Goal: Task Accomplishment & Management: Complete application form

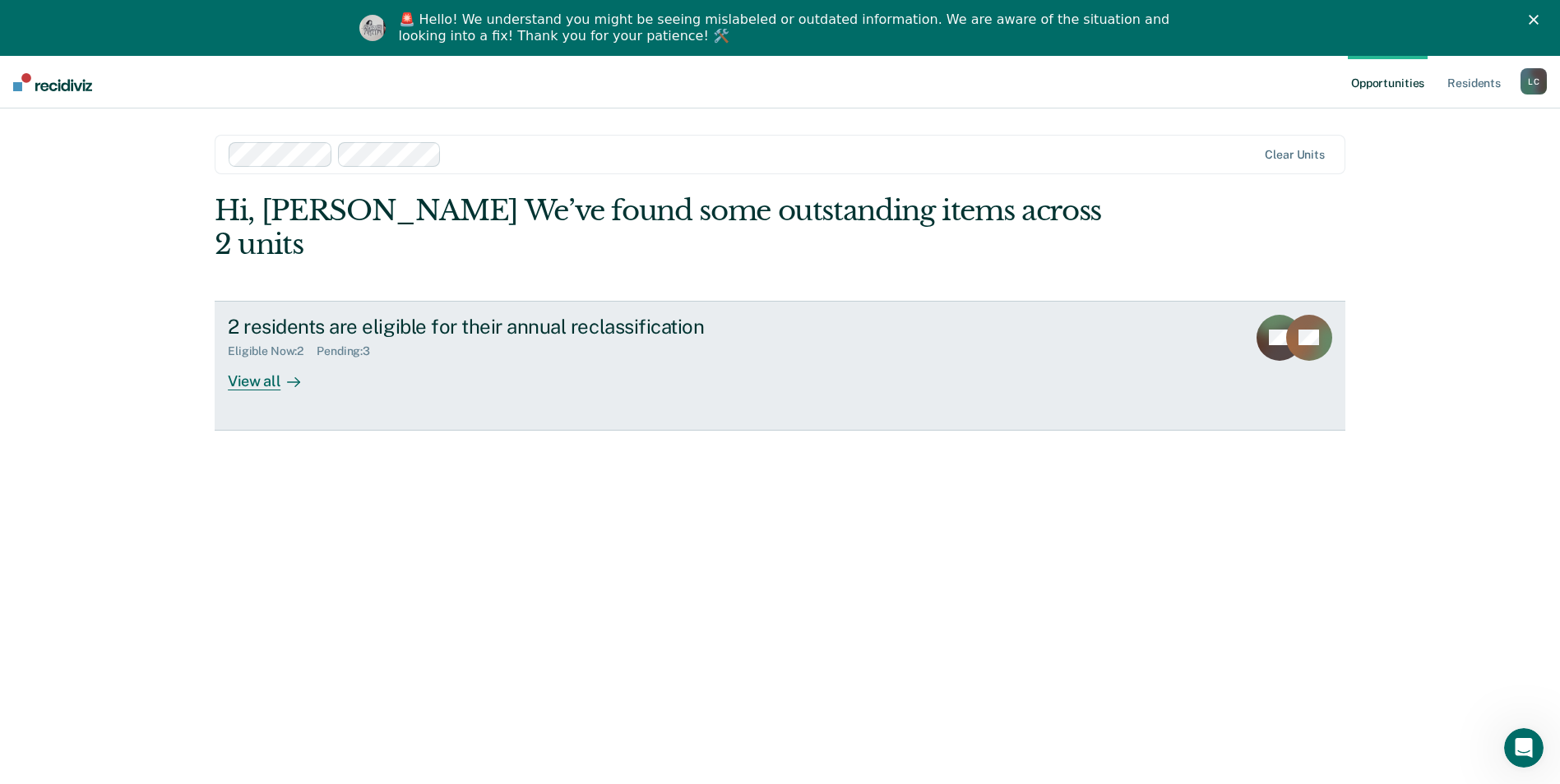
click at [246, 358] on div "View all" at bounding box center [274, 374] width 92 height 32
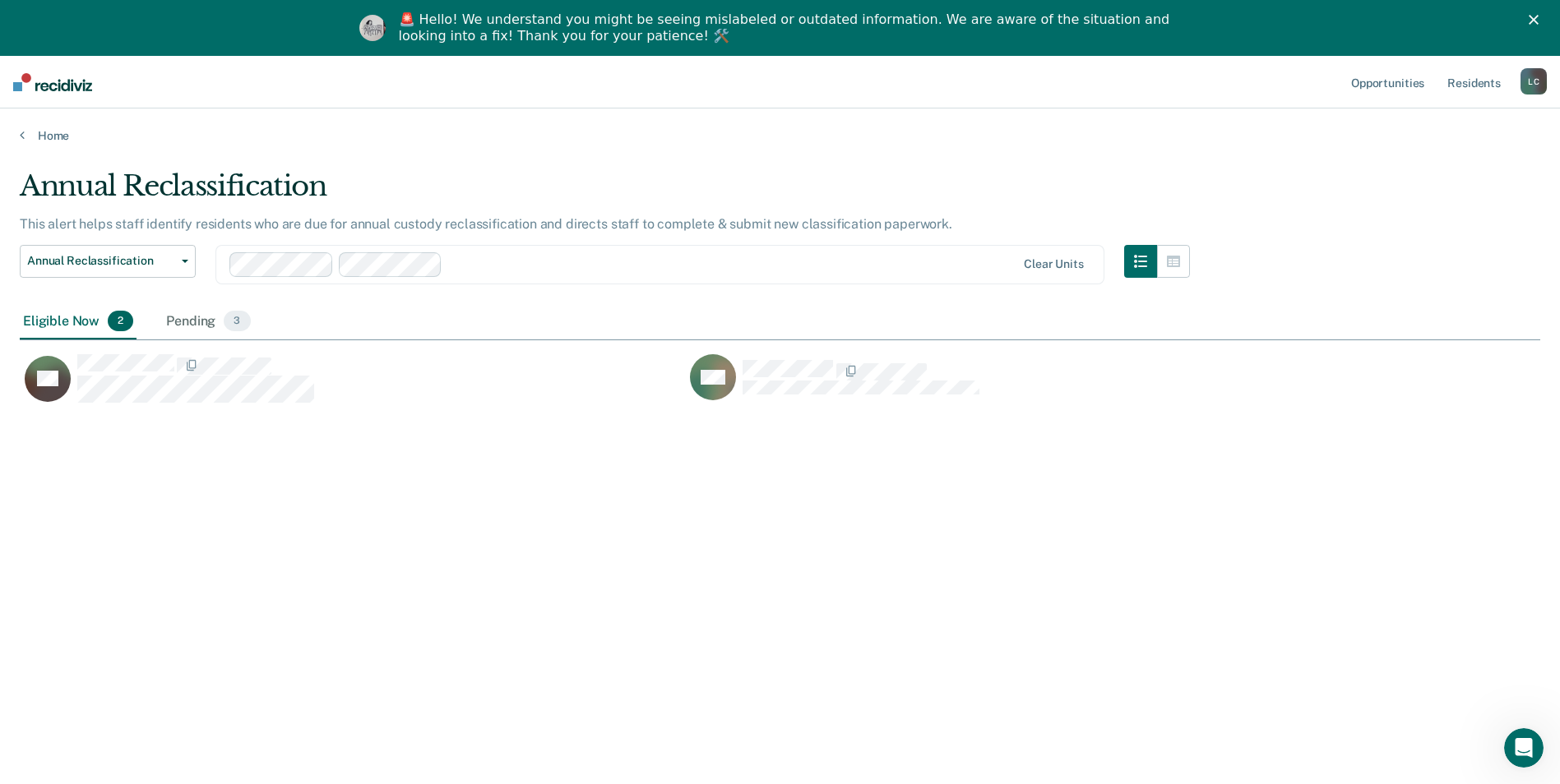
scroll to position [535, 1508]
click at [200, 312] on div "Pending 3" at bounding box center [208, 322] width 90 height 36
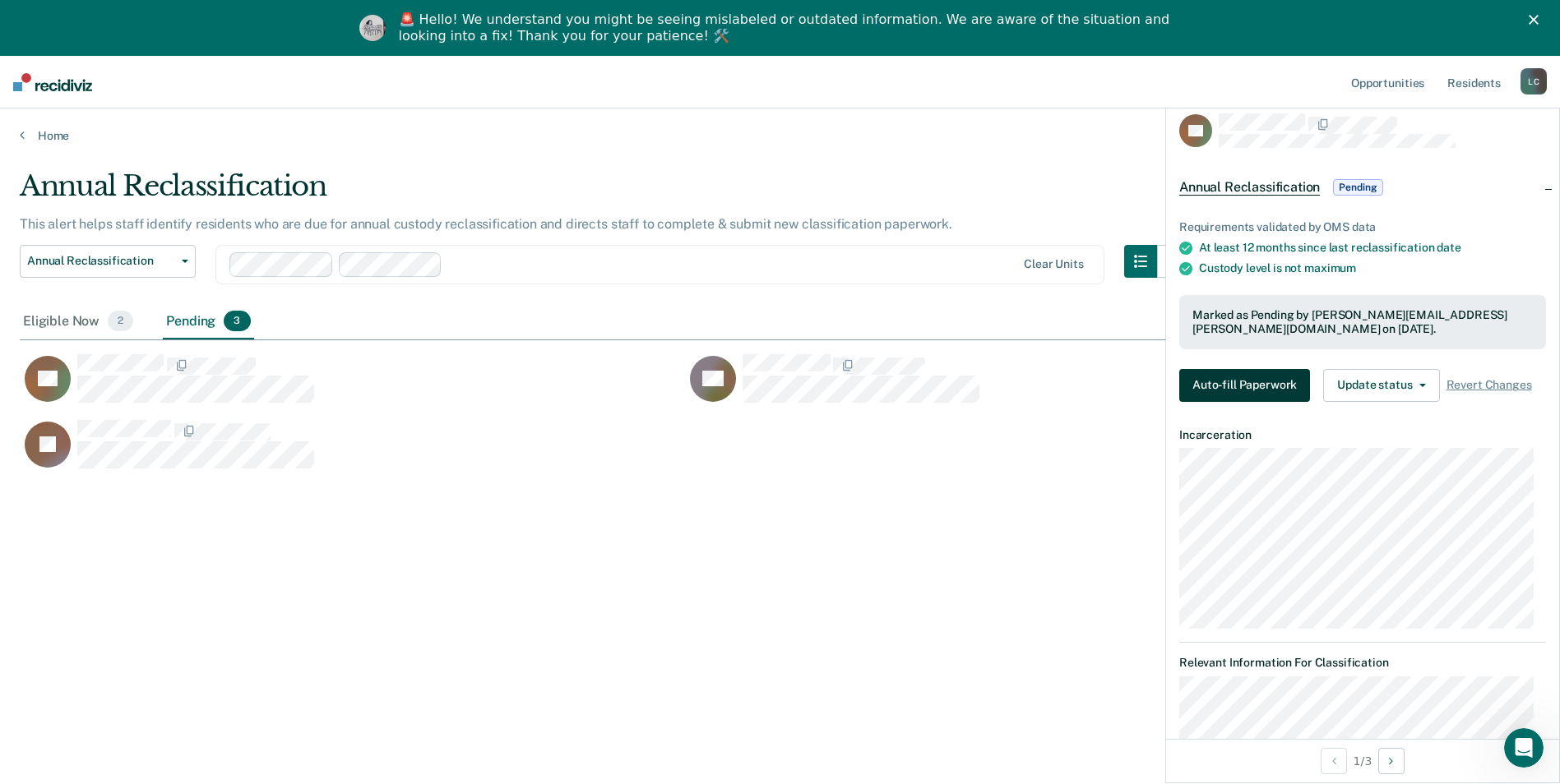
click at [1277, 385] on button "Auto-fill Paperwork" at bounding box center [1244, 385] width 131 height 33
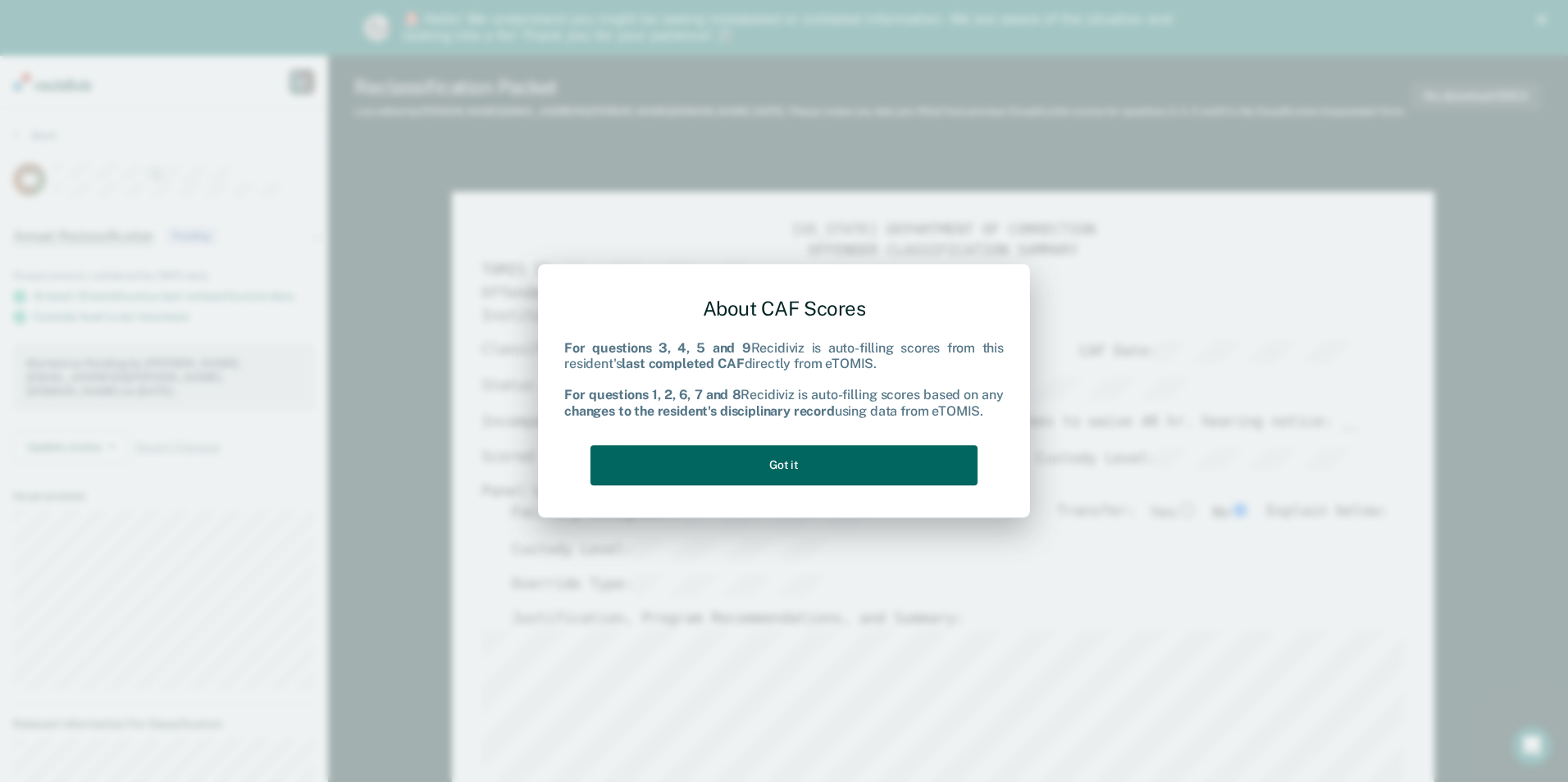
click at [880, 469] on button "Got it" at bounding box center [784, 465] width 387 height 40
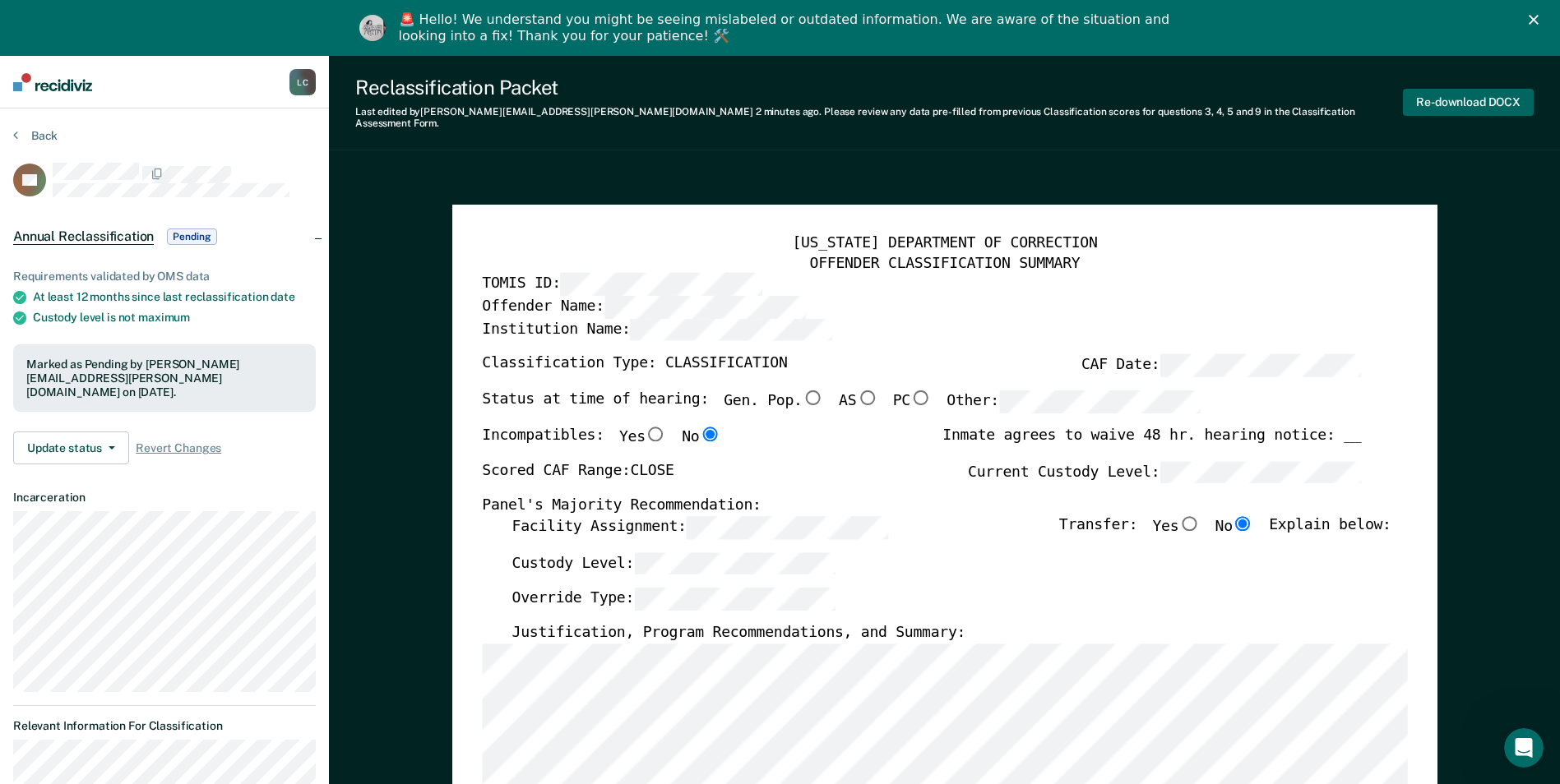
click at [1464, 92] on button "Re-download DOCX" at bounding box center [1468, 102] width 131 height 27
click at [40, 133] on button "Back" at bounding box center [35, 136] width 44 height 15
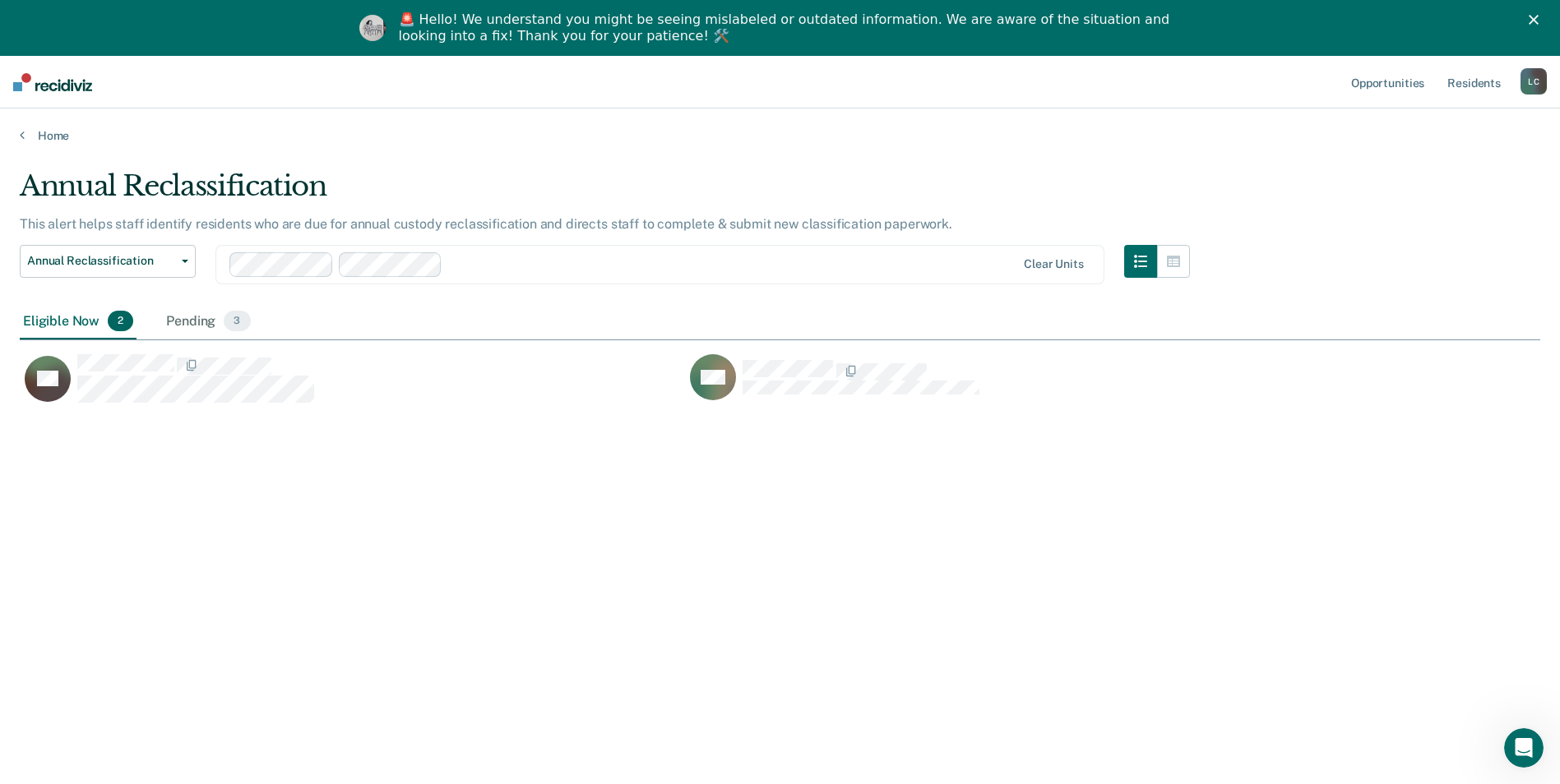
scroll to position [535, 1508]
click at [204, 325] on div "Pending 3" at bounding box center [208, 322] width 90 height 36
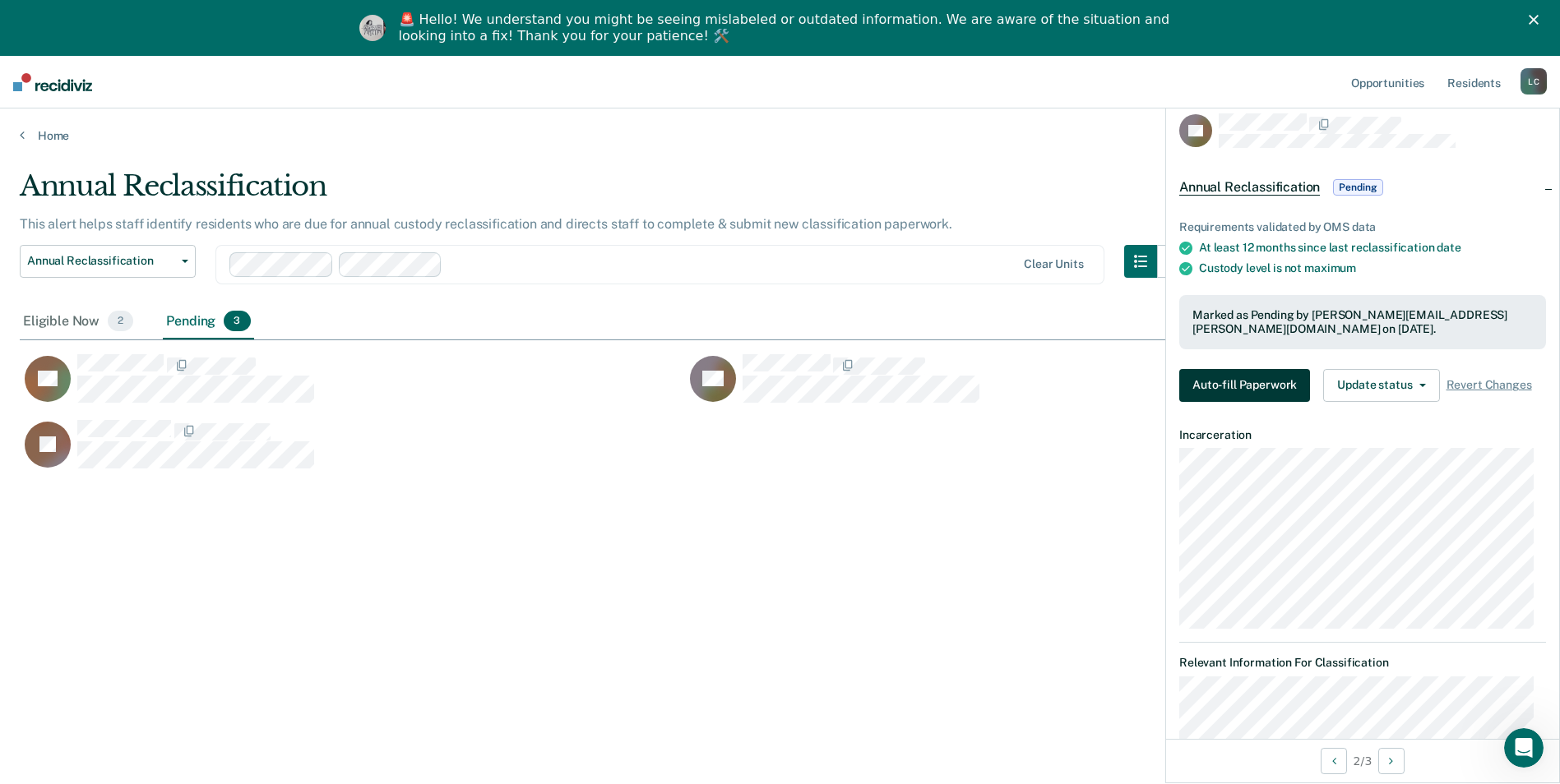
click at [1229, 379] on button "Auto-fill Paperwork" at bounding box center [1244, 385] width 131 height 33
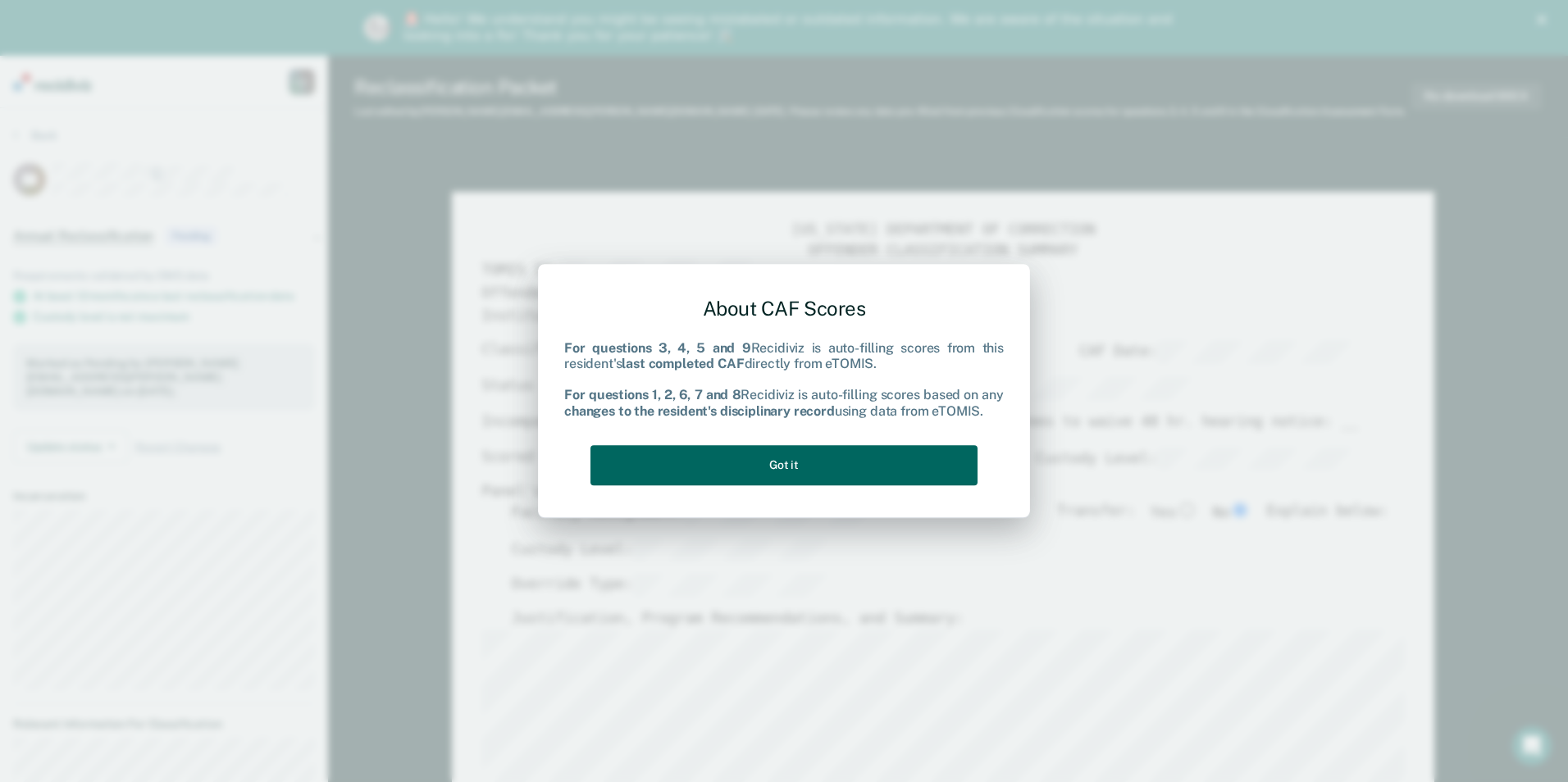
click at [683, 468] on button "Got it" at bounding box center [784, 465] width 387 height 40
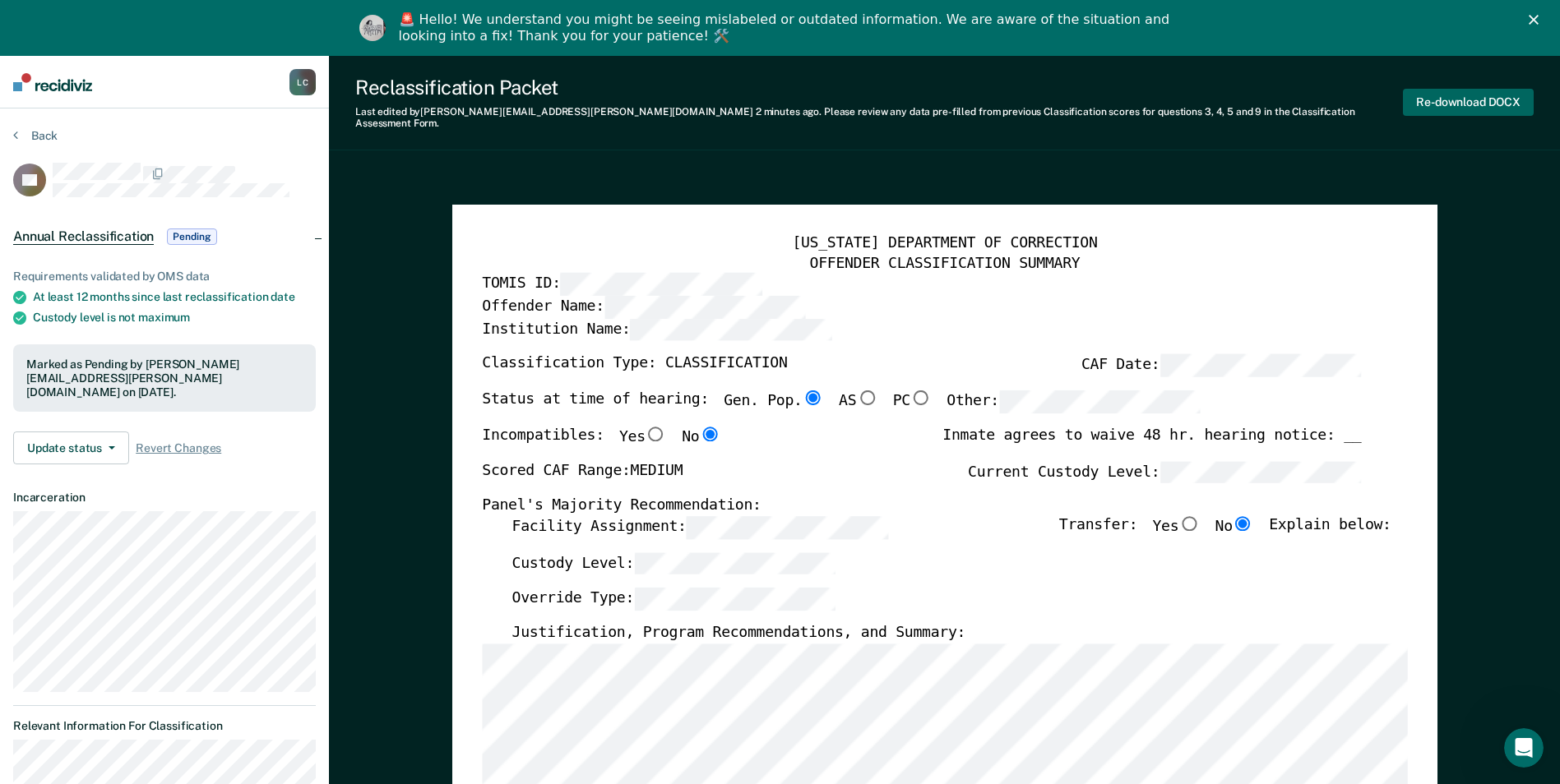
click at [1488, 99] on button "Re-download DOCX" at bounding box center [1468, 102] width 131 height 27
click at [39, 134] on button "Back" at bounding box center [35, 136] width 44 height 15
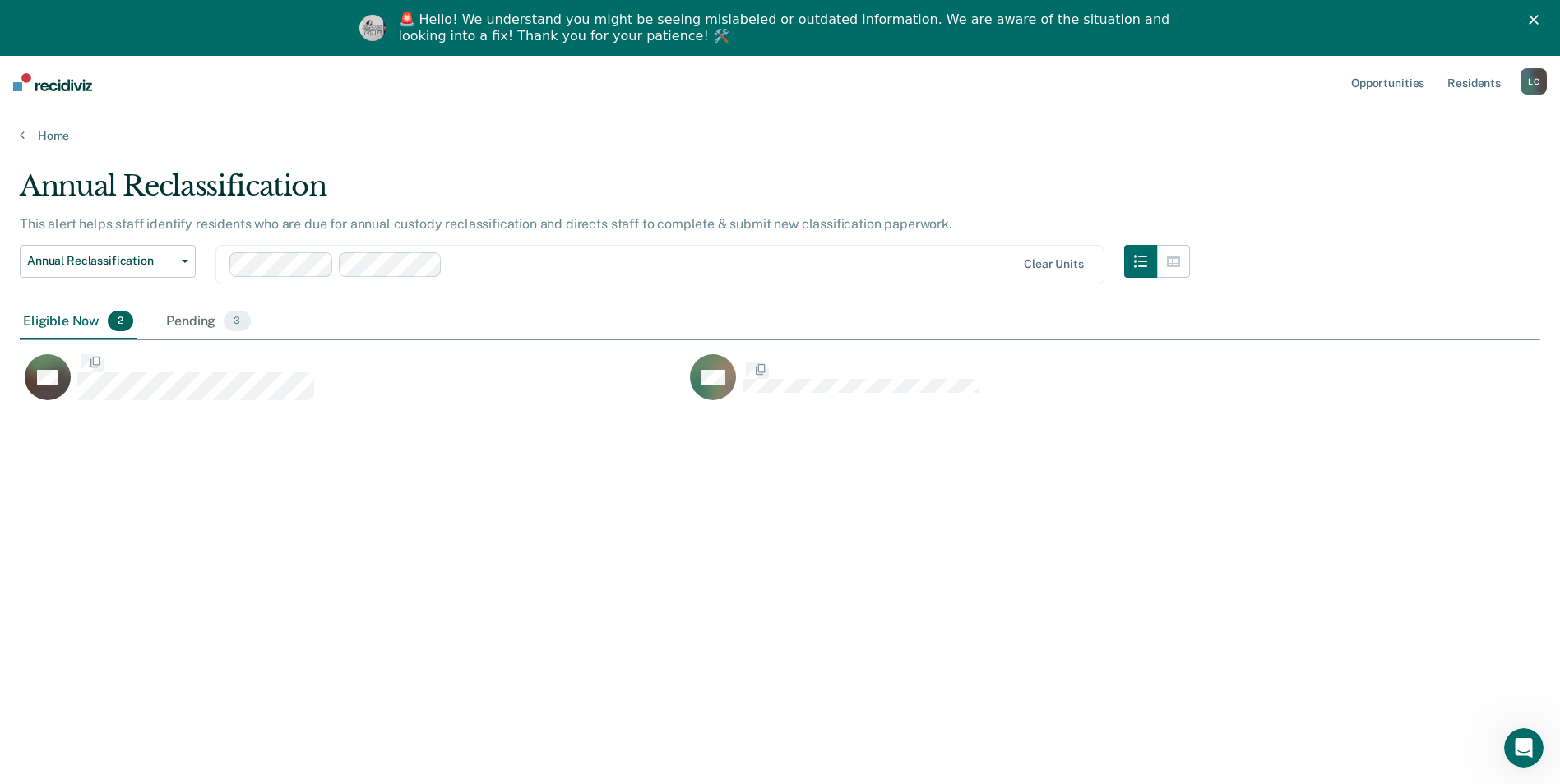
scroll to position [535, 1508]
click at [477, 267] on div at bounding box center [732, 264] width 566 height 19
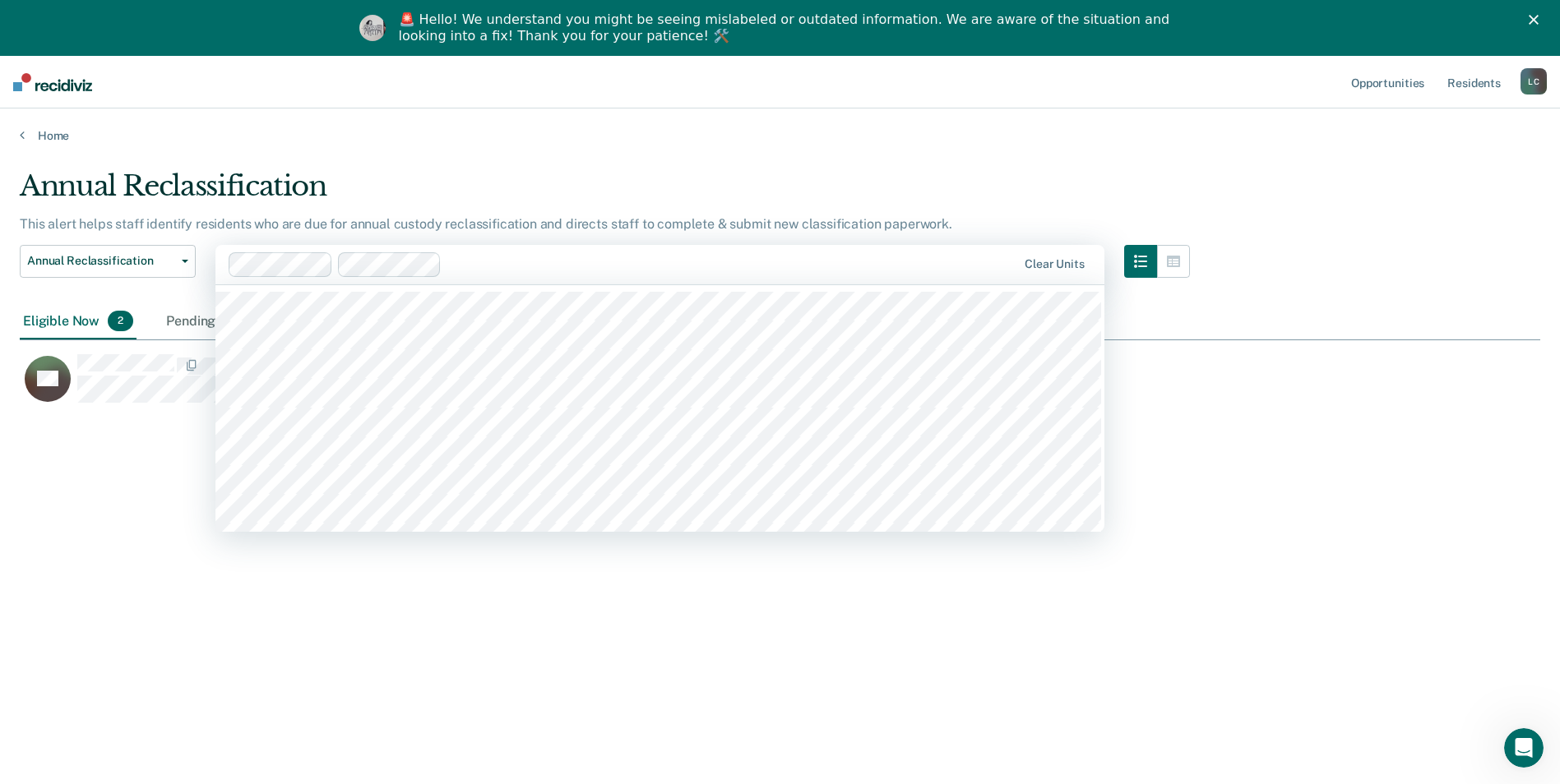
scroll to position [0, 0]
drag, startPoint x: 292, startPoint y: 355, endPoint x: 492, endPoint y: 263, distance: 220.1
click at [492, 263] on div at bounding box center [732, 264] width 568 height 19
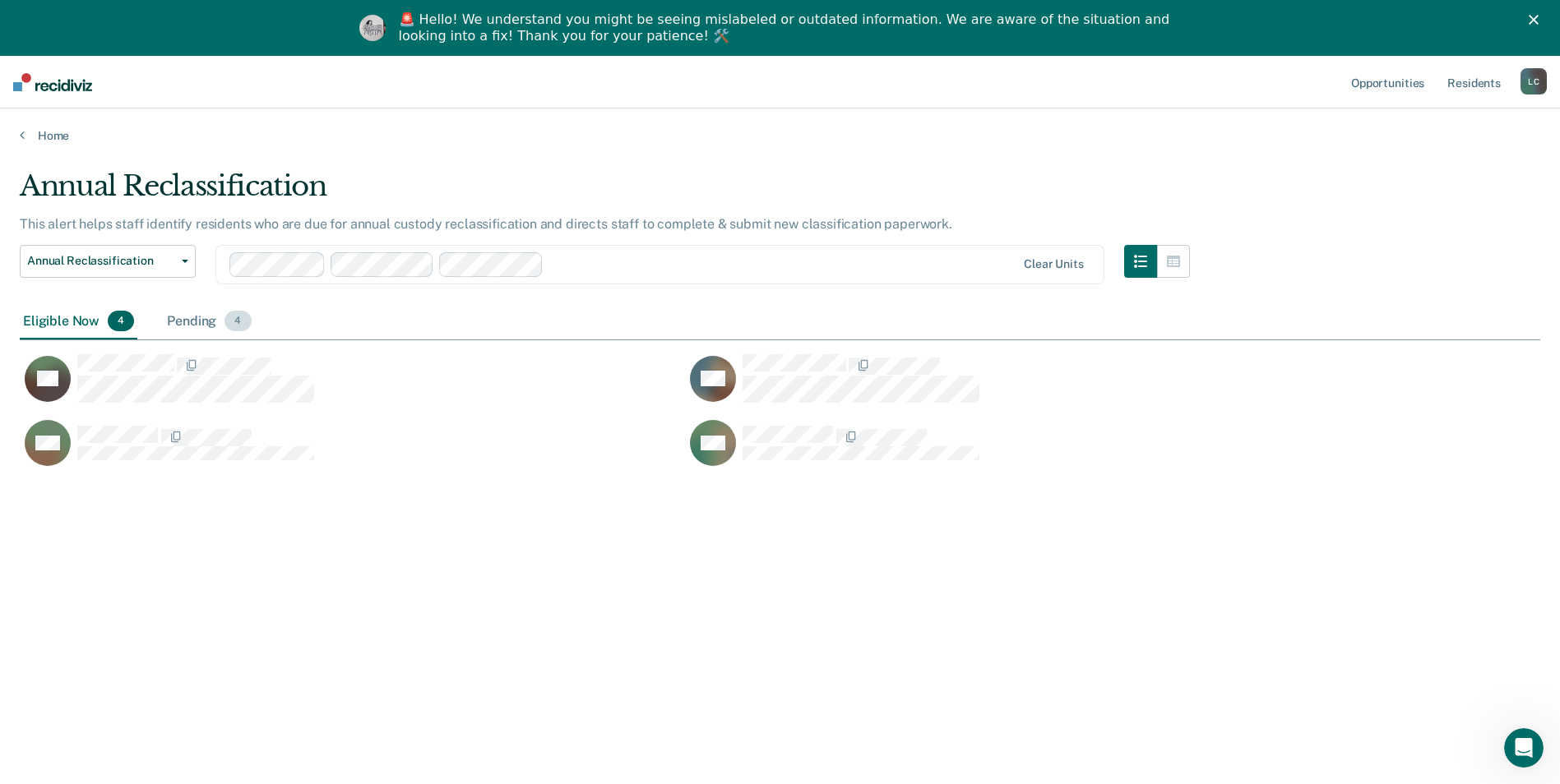
click at [180, 326] on div "Pending 4" at bounding box center [209, 322] width 90 height 36
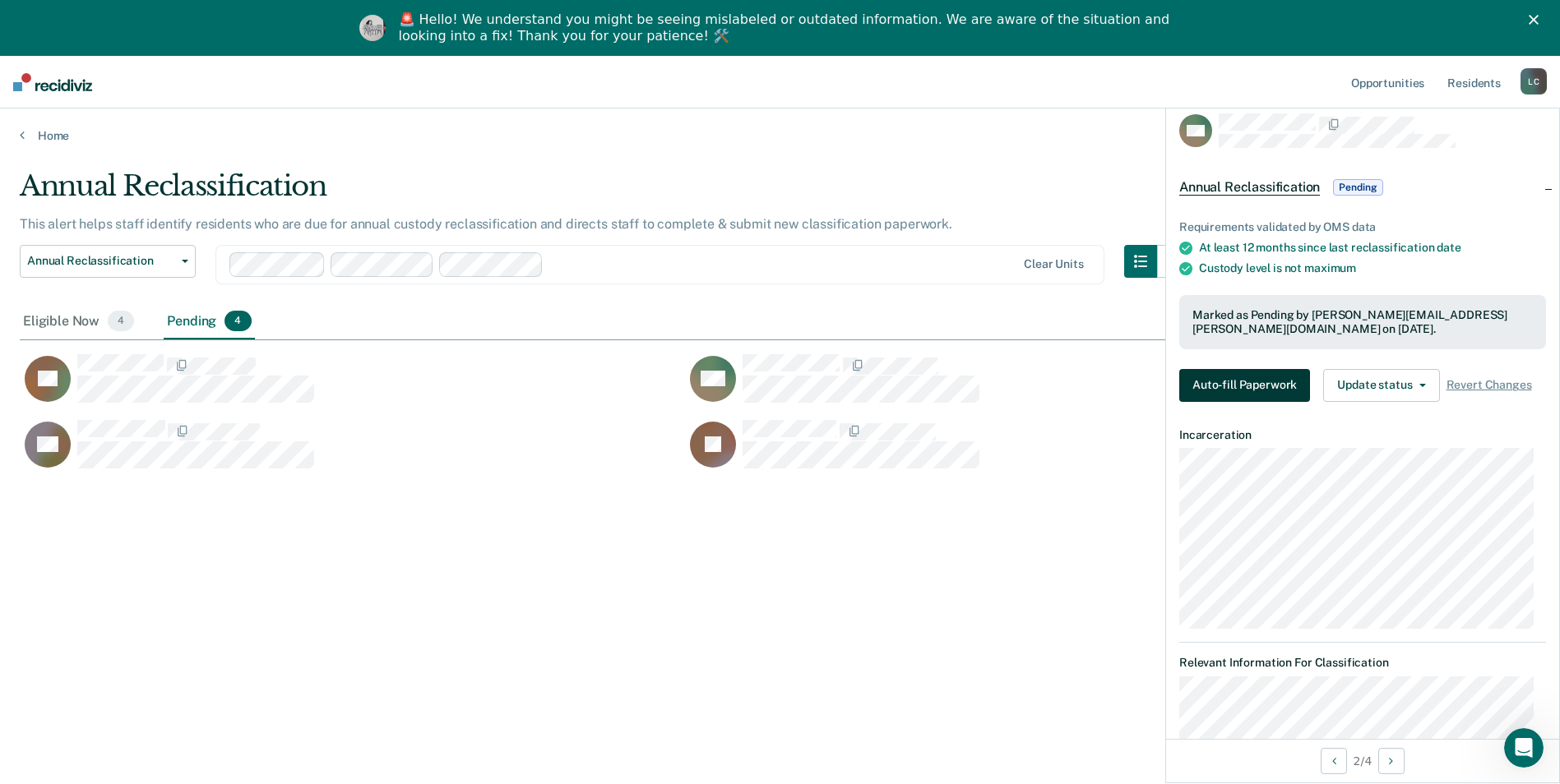
click at [1214, 379] on button "Auto-fill Paperwork" at bounding box center [1244, 385] width 131 height 33
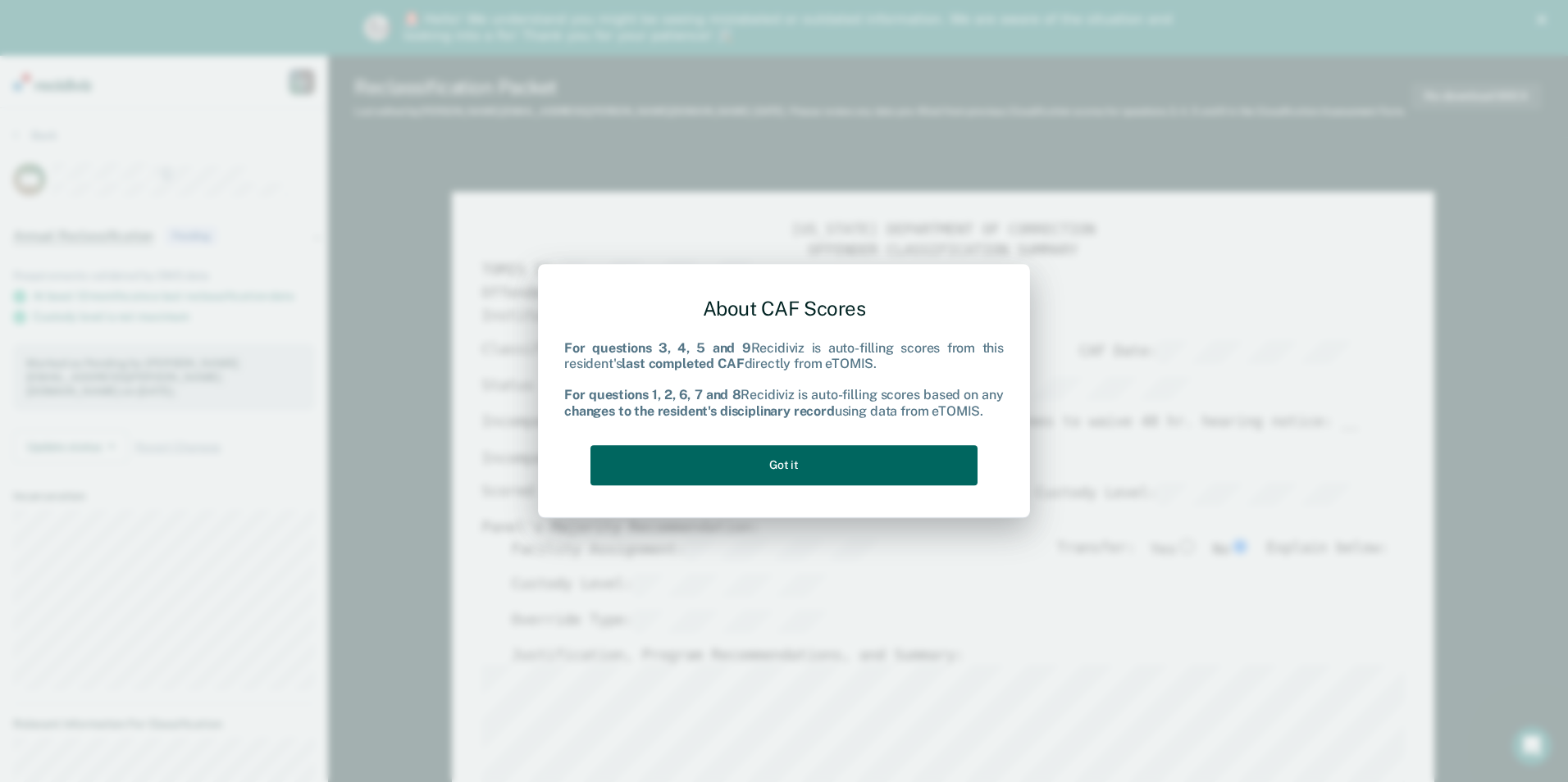
click at [779, 470] on button "Got it" at bounding box center [784, 465] width 387 height 40
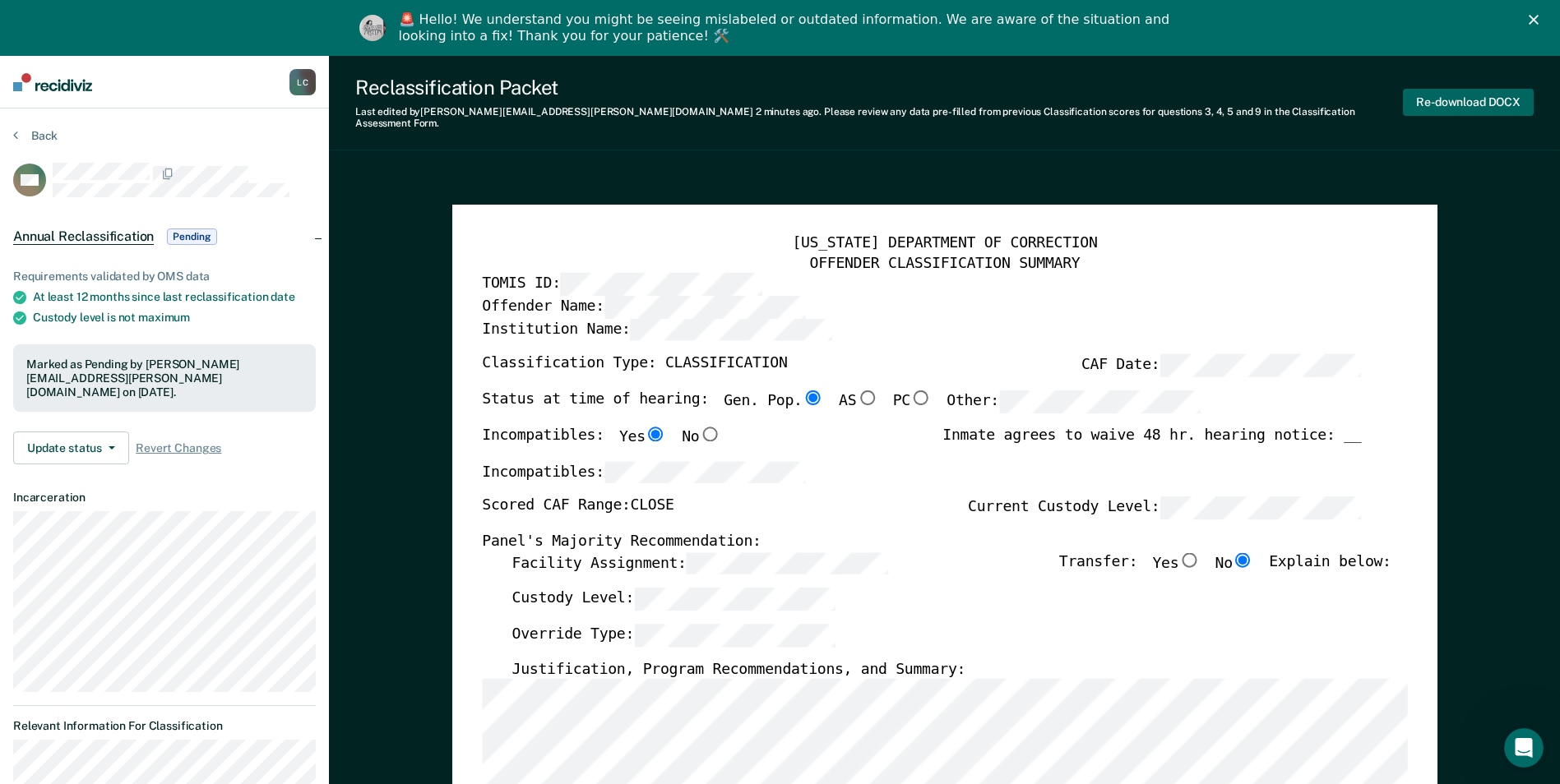
click at [1462, 95] on button "Re-download DOCX" at bounding box center [1468, 102] width 131 height 27
click at [22, 137] on button "Back" at bounding box center [35, 136] width 44 height 15
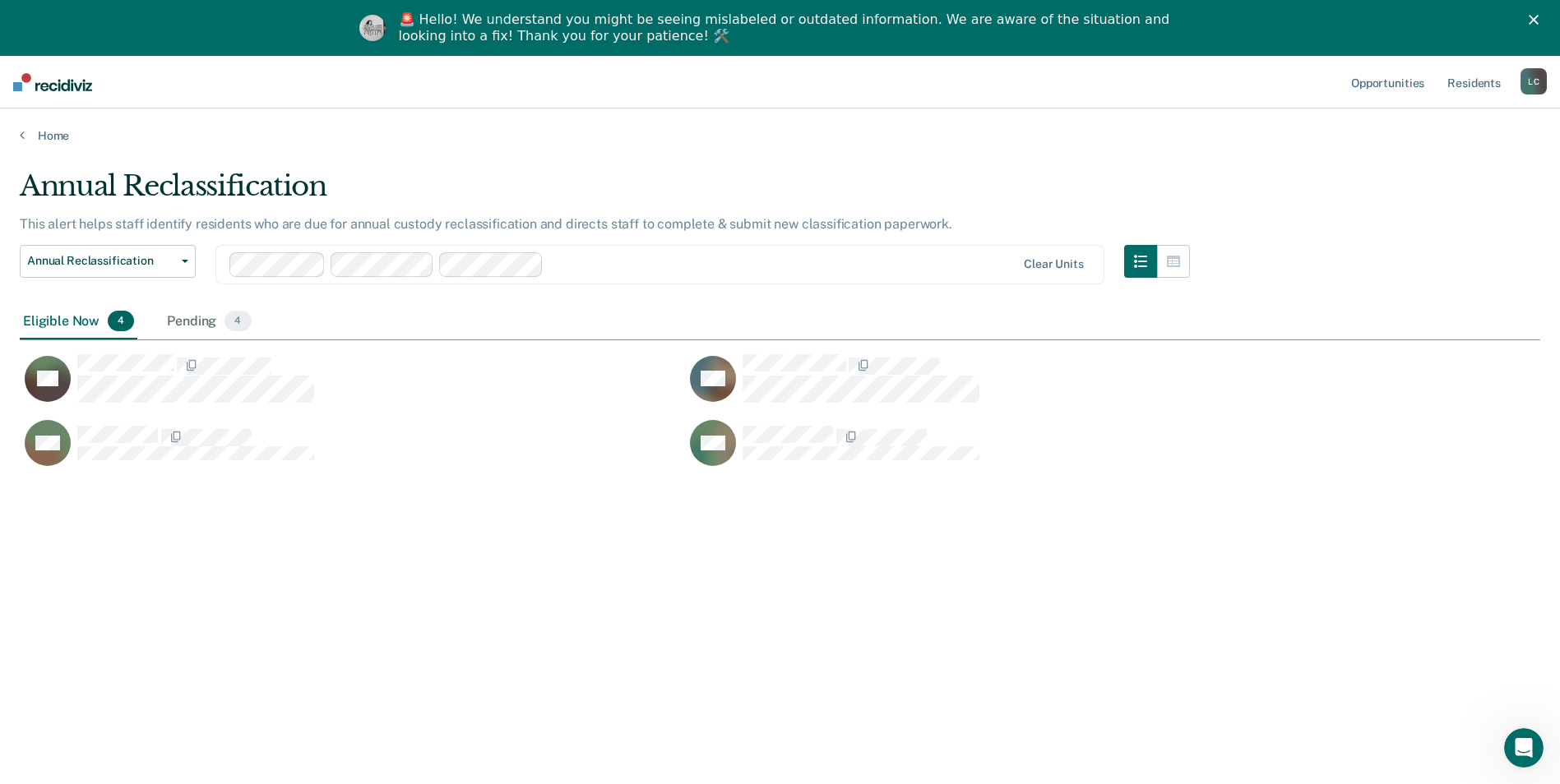
scroll to position [535, 1508]
click at [181, 316] on div "Pending 3" at bounding box center [208, 322] width 90 height 36
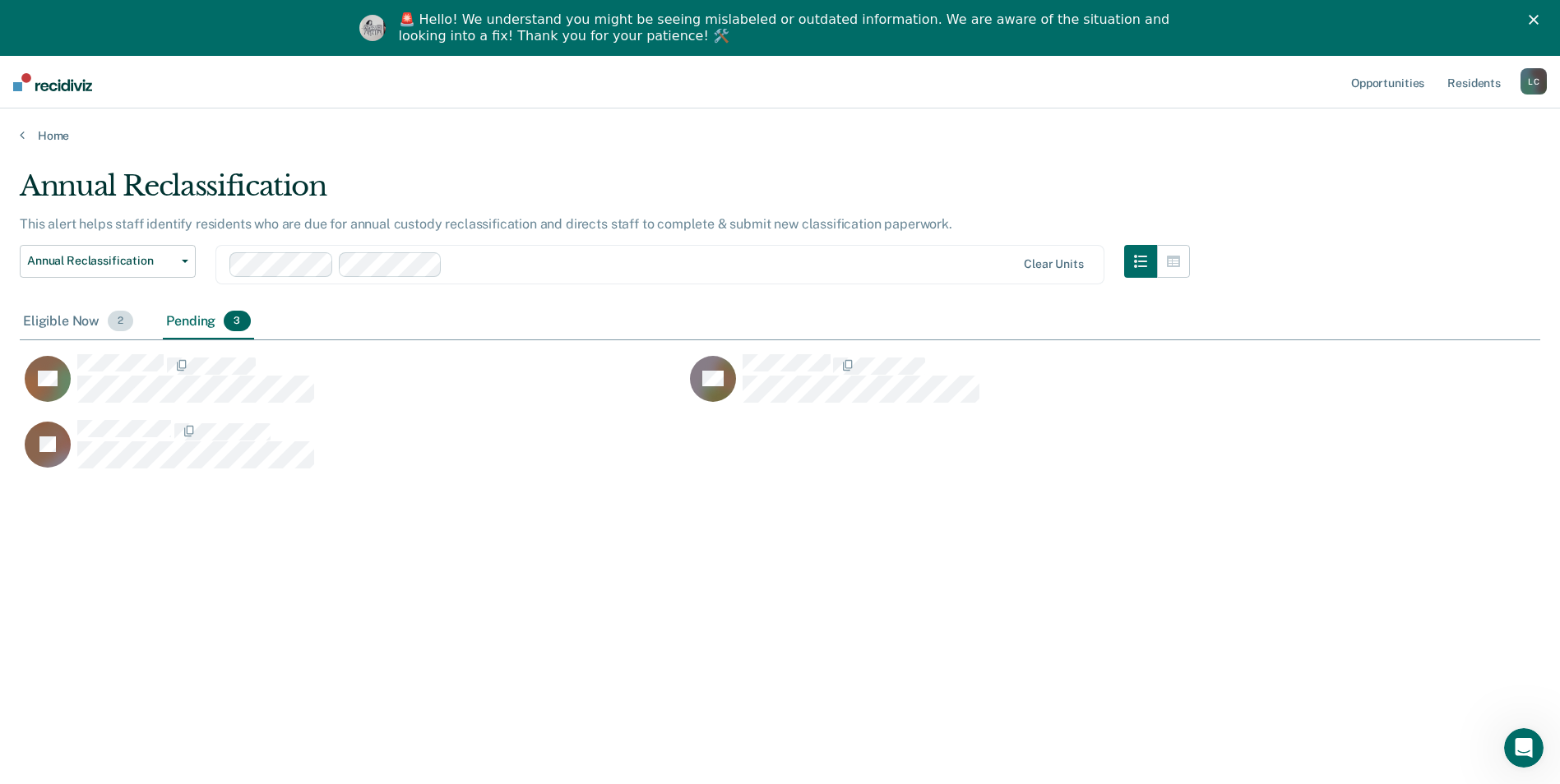
click at [73, 331] on div "Eligible Now 2" at bounding box center [78, 322] width 116 height 36
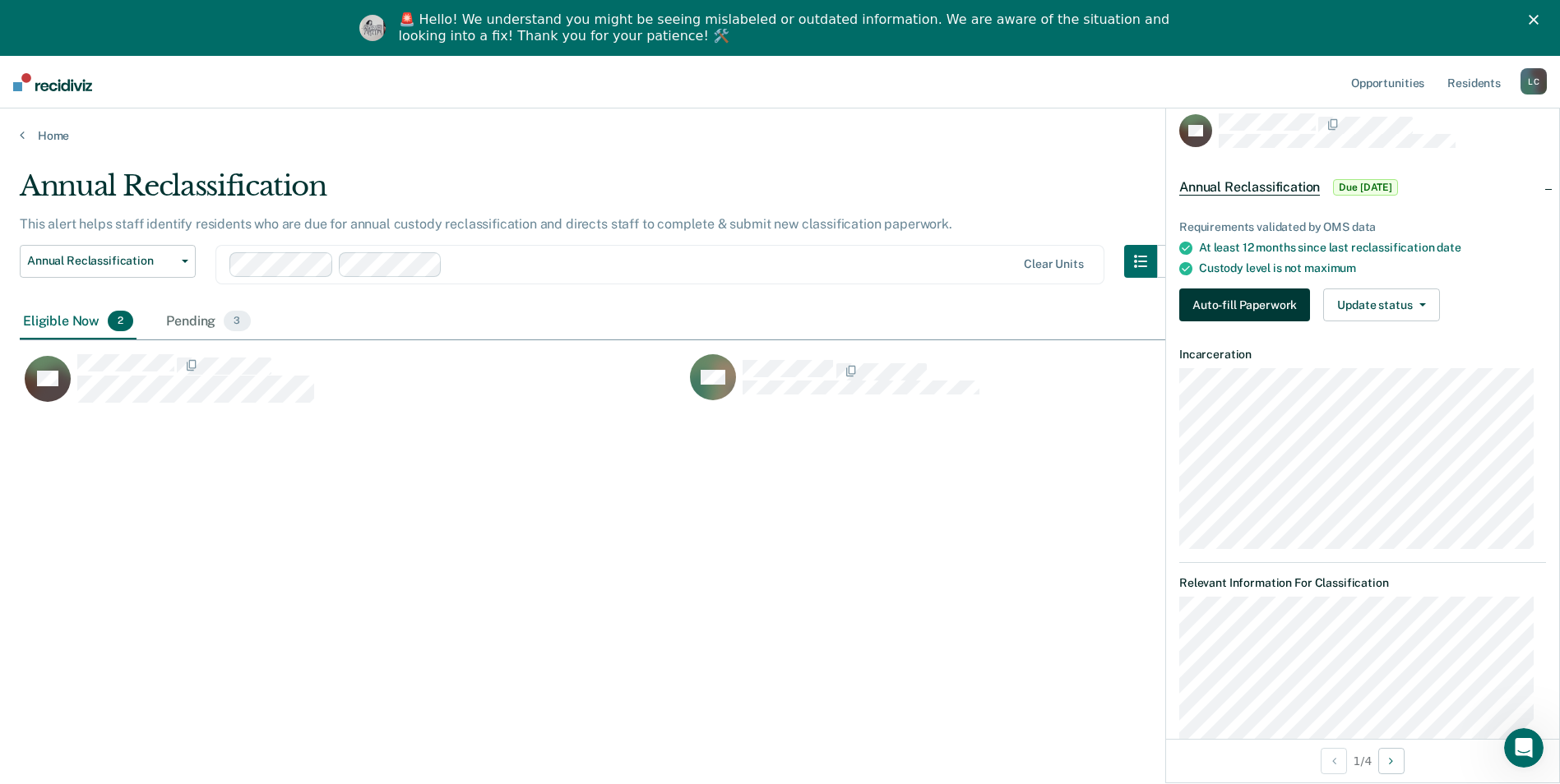
click at [1243, 306] on button "Auto-fill Paperwork" at bounding box center [1244, 304] width 131 height 33
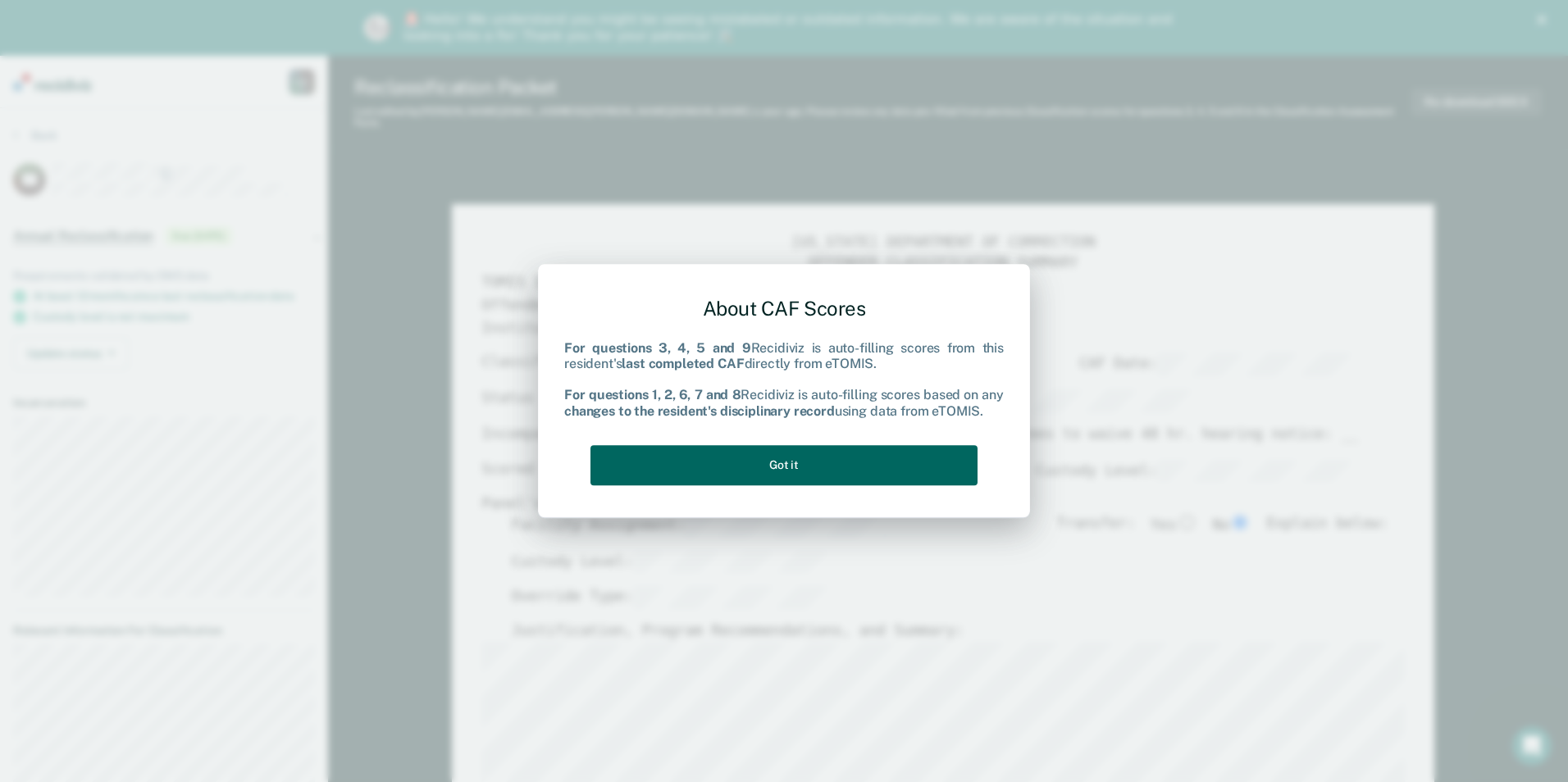
click at [896, 454] on button "Got it" at bounding box center [784, 465] width 387 height 40
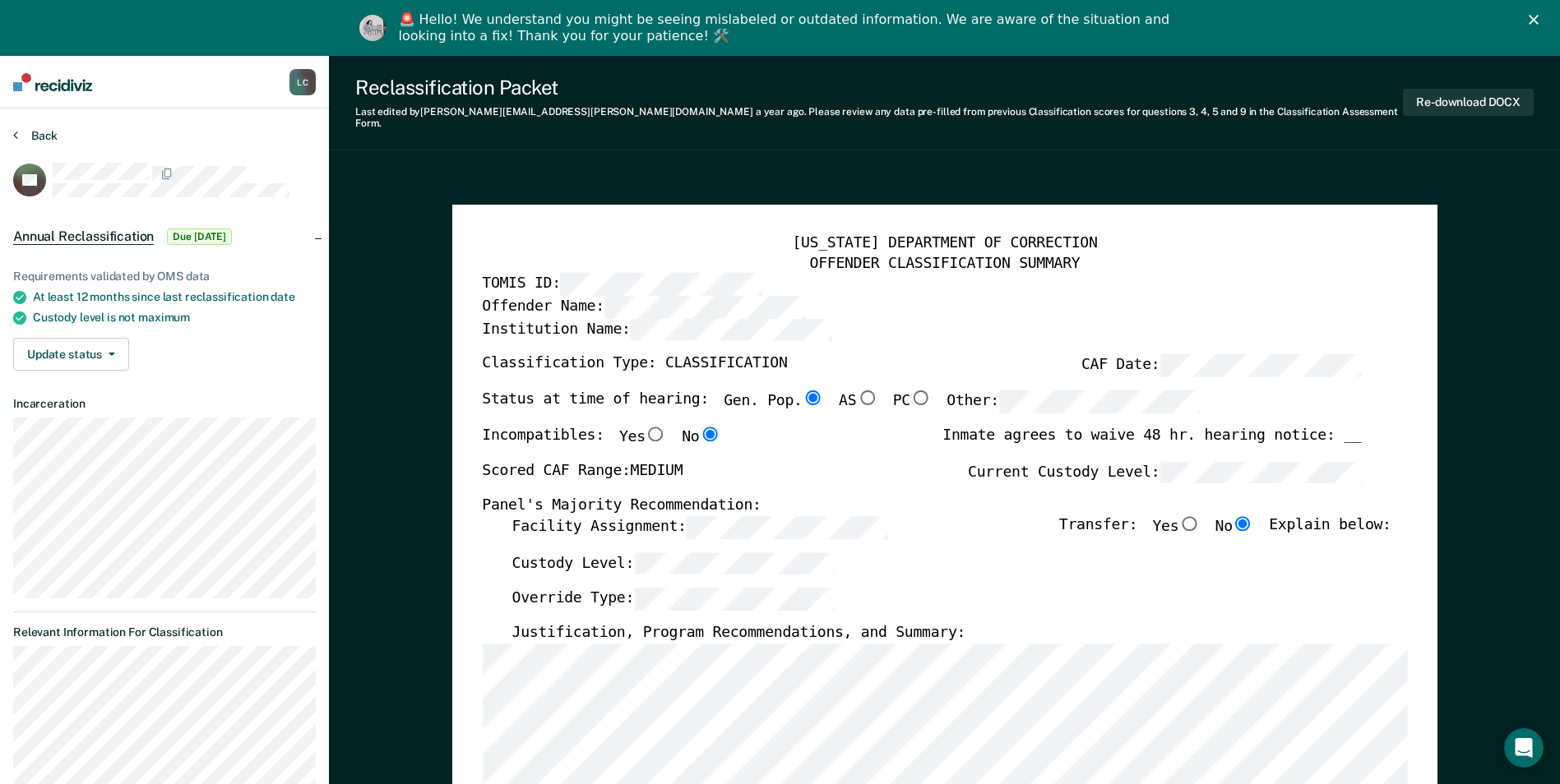
click at [28, 137] on button "Back" at bounding box center [35, 136] width 44 height 15
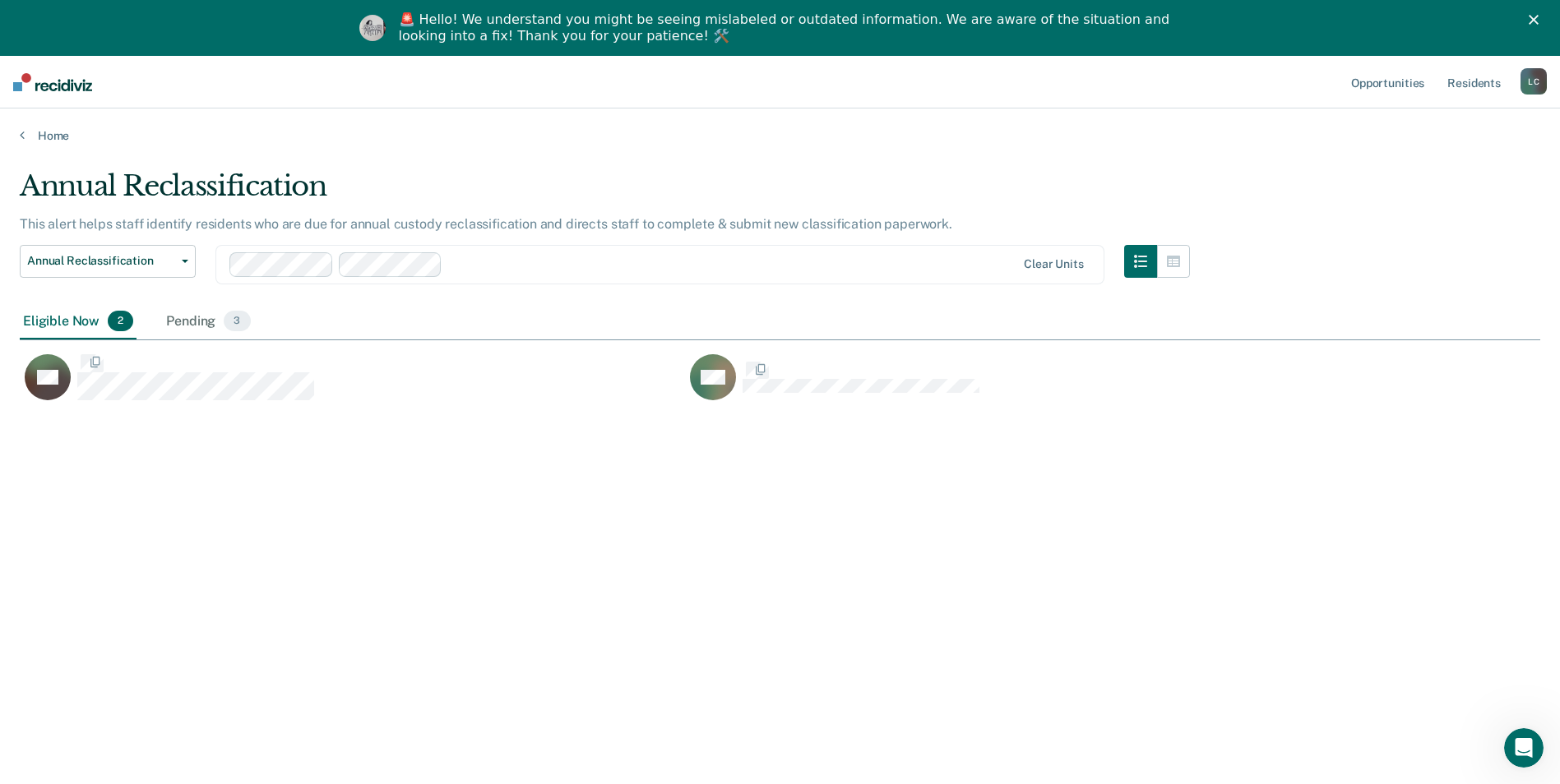
scroll to position [535, 1508]
click at [86, 274] on button "Annual Reclassification" at bounding box center [108, 260] width 176 height 33
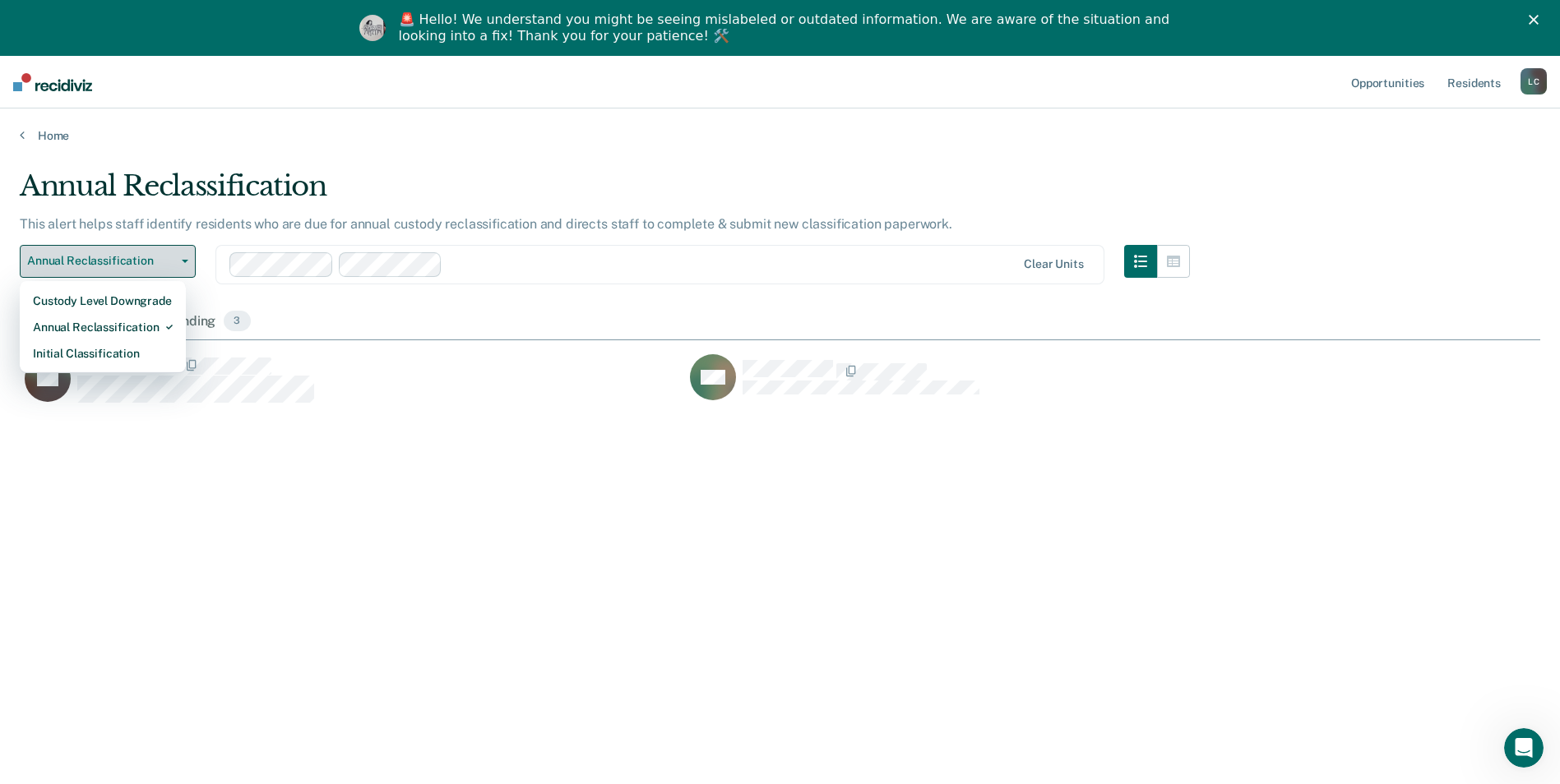
click at [90, 265] on span "Annual Reclassification" at bounding box center [101, 260] width 148 height 14
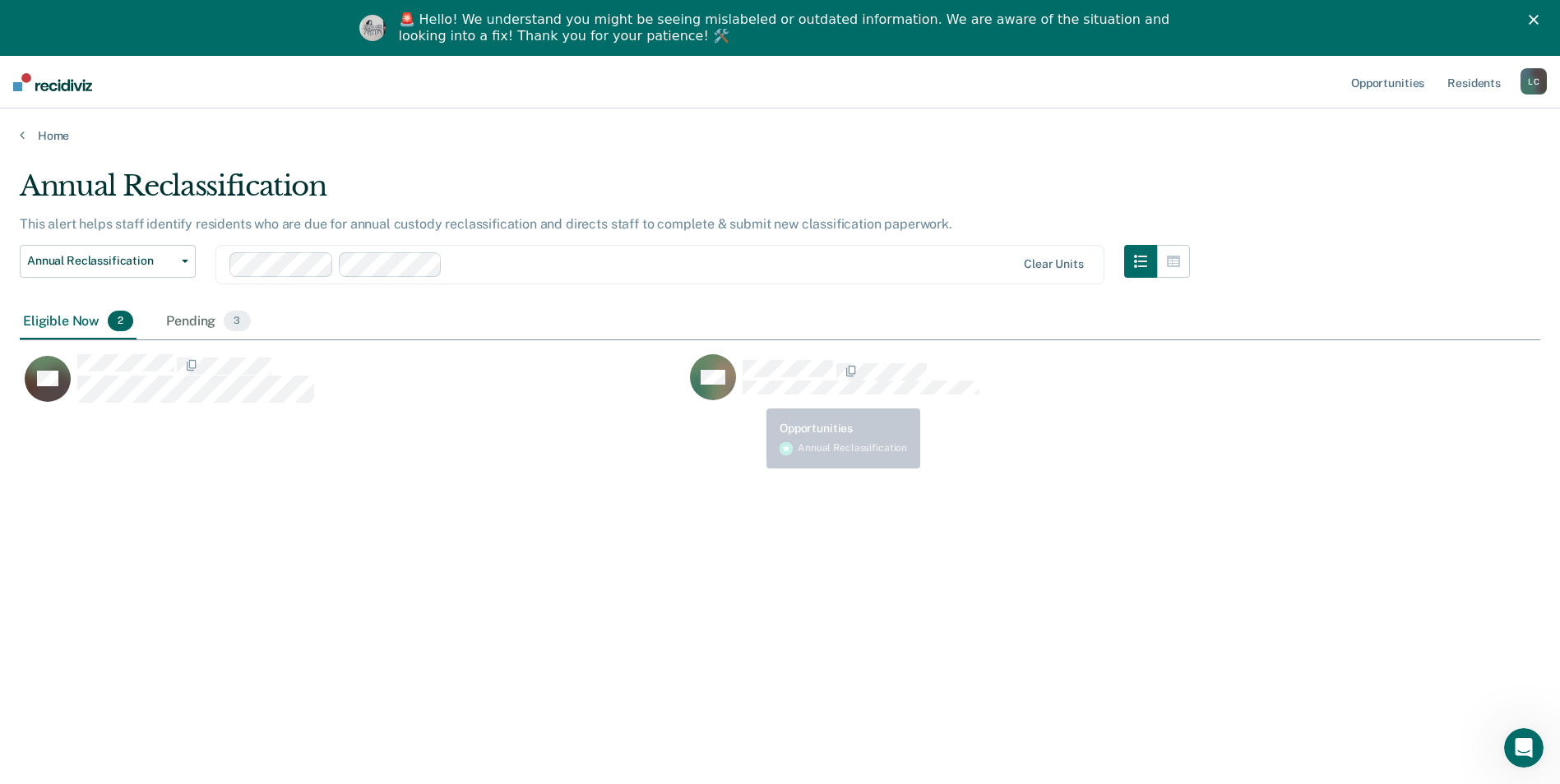
click at [750, 457] on div "Annual Reclassification This alert helps staff identify residents who are due f…" at bounding box center [780, 443] width 1521 height 548
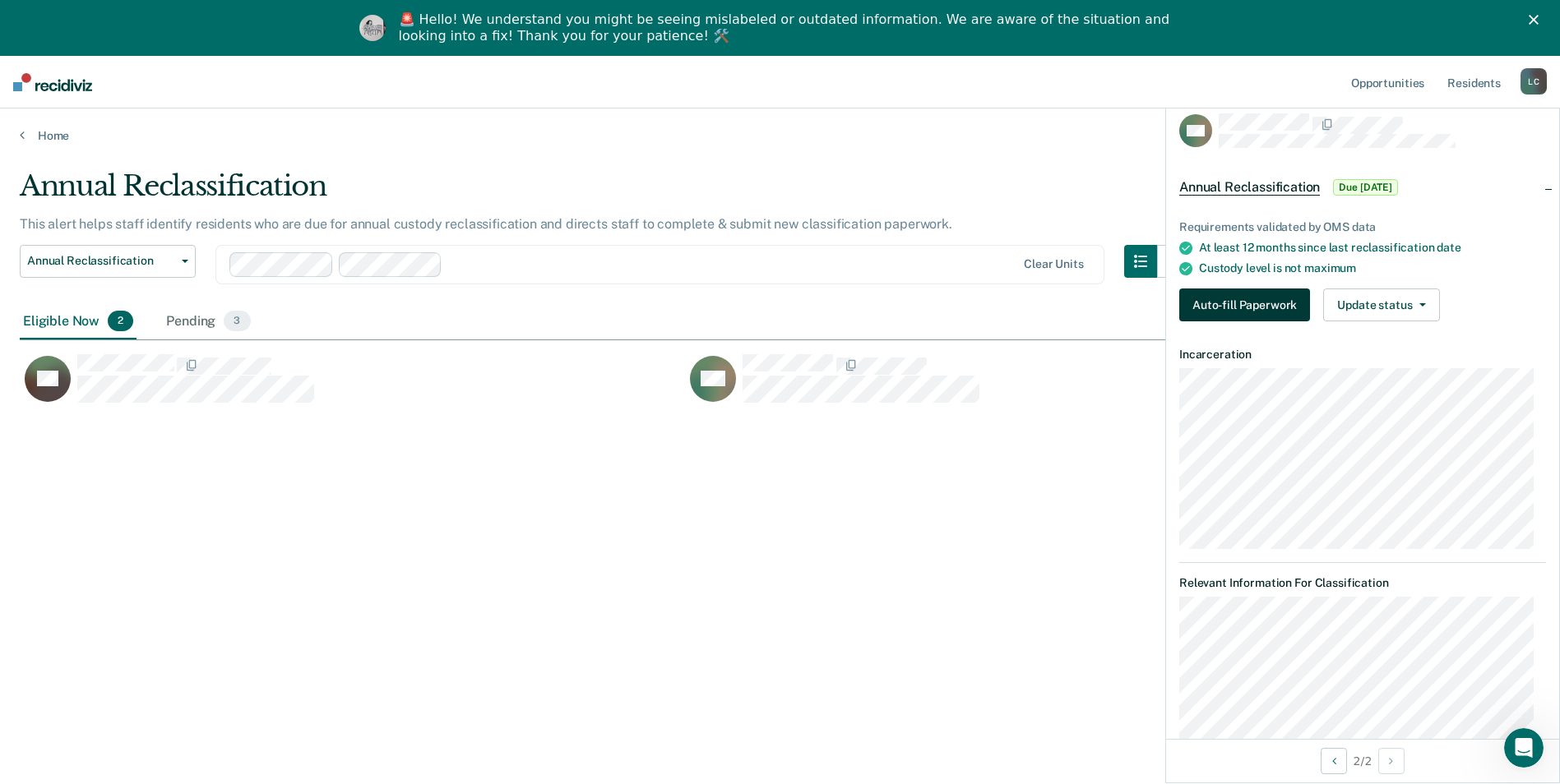
click at [1233, 297] on button "Auto-fill Paperwork" at bounding box center [1244, 304] width 131 height 33
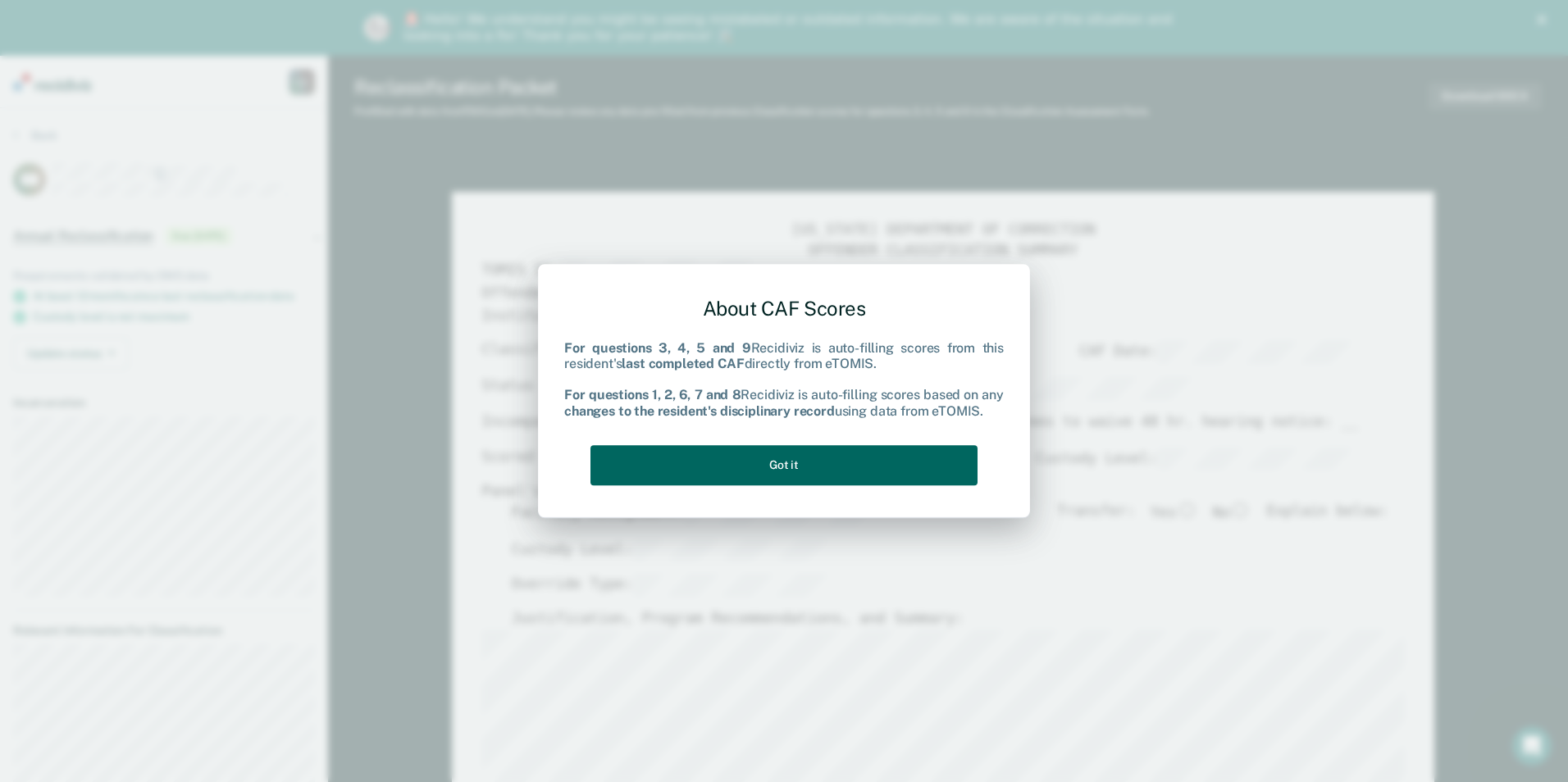
click at [893, 459] on button "Got it" at bounding box center [784, 465] width 387 height 40
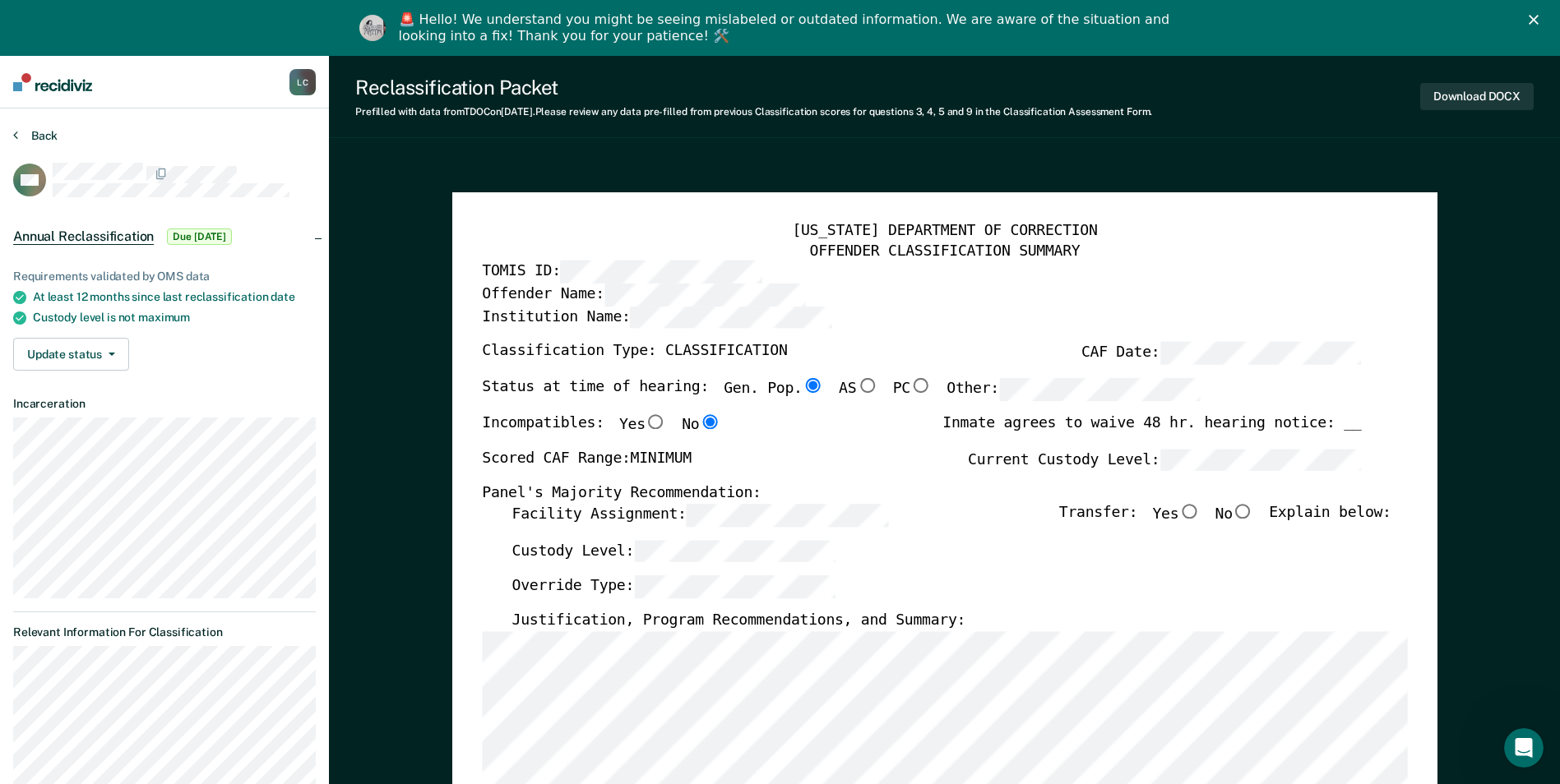
click at [26, 131] on button "Back" at bounding box center [35, 136] width 44 height 15
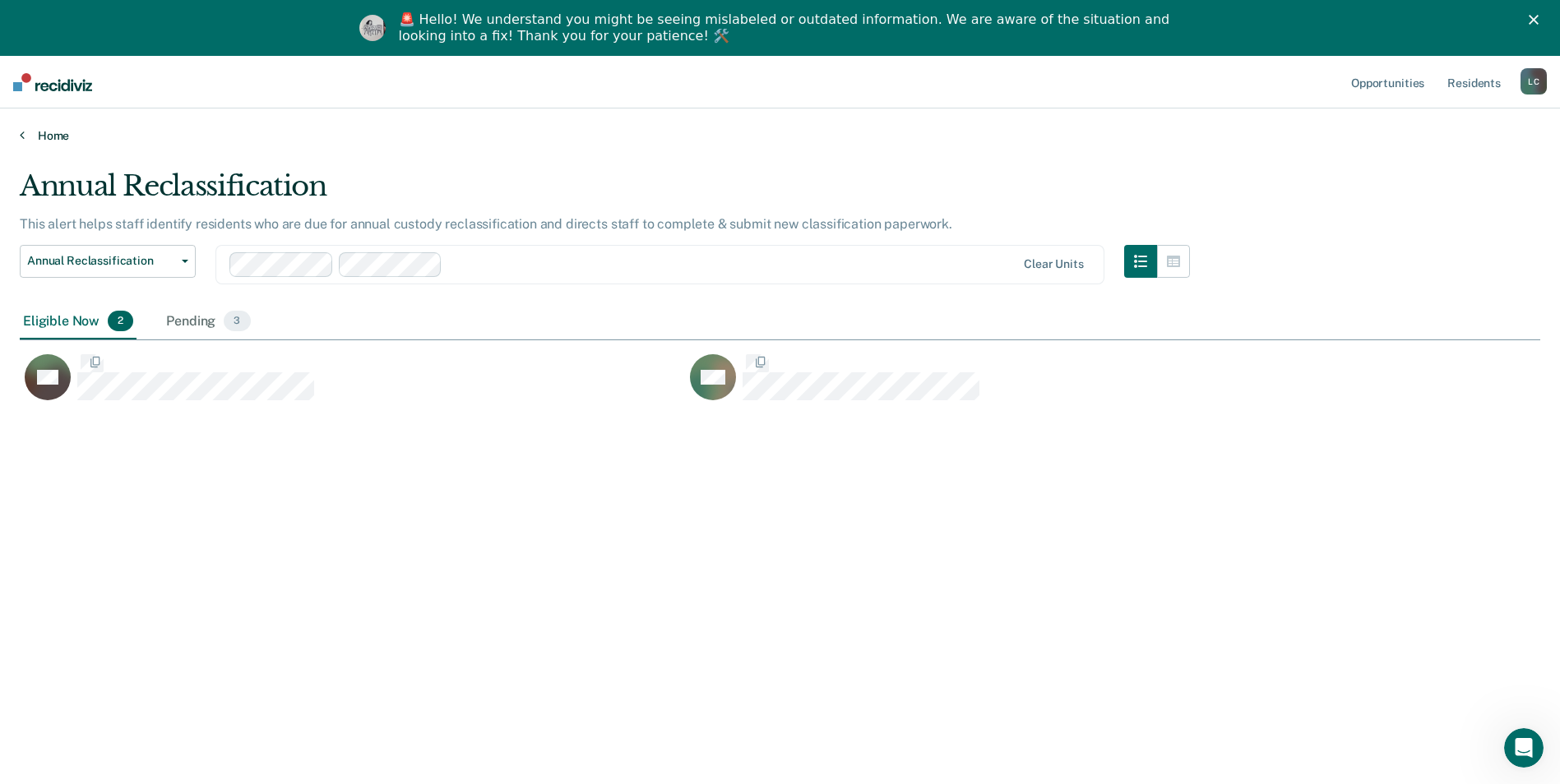
scroll to position [535, 1508]
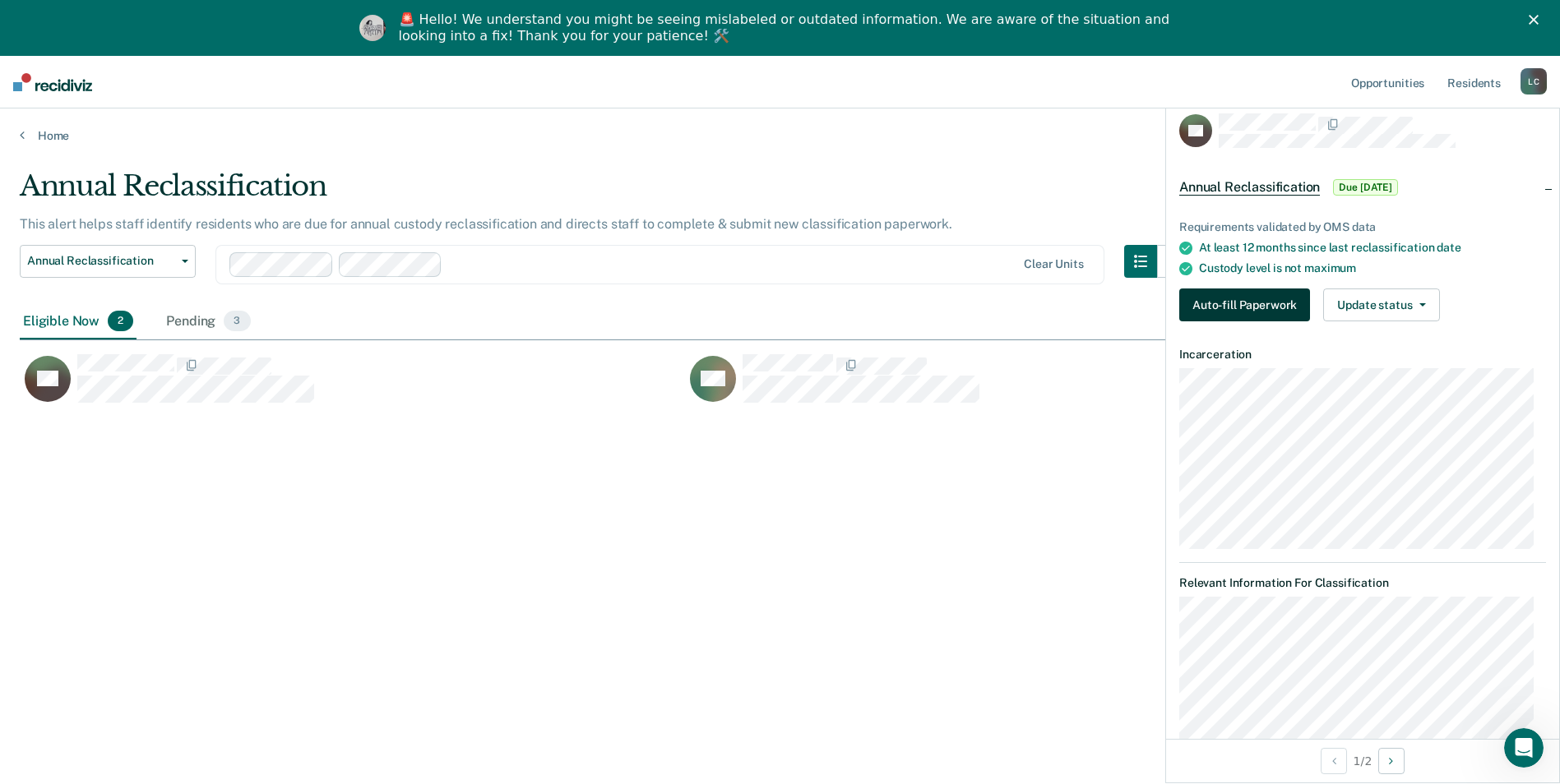
click at [1240, 302] on button "Auto-fill Paperwork" at bounding box center [1244, 304] width 131 height 33
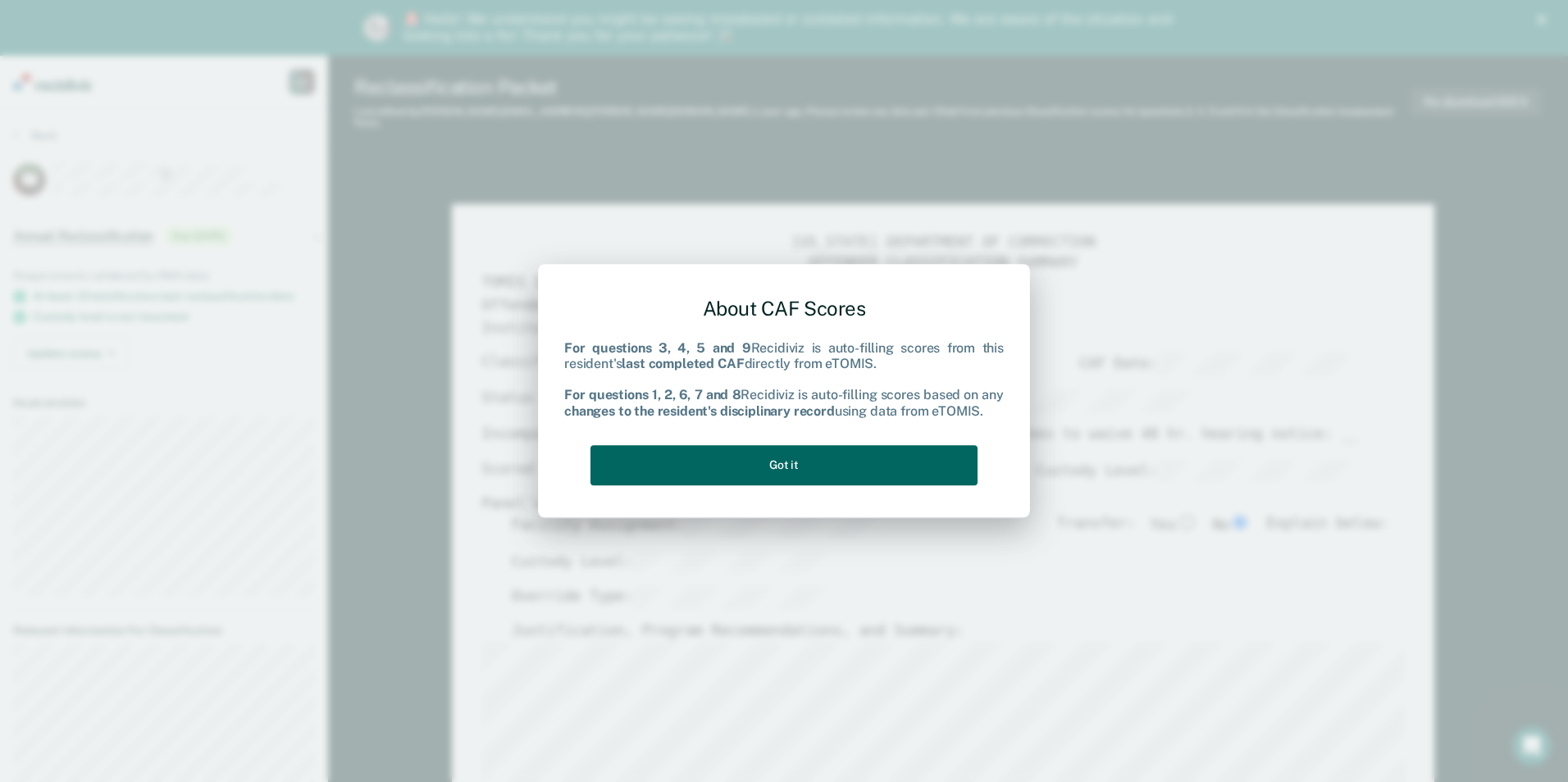
click at [786, 465] on button "Got it" at bounding box center [784, 465] width 387 height 40
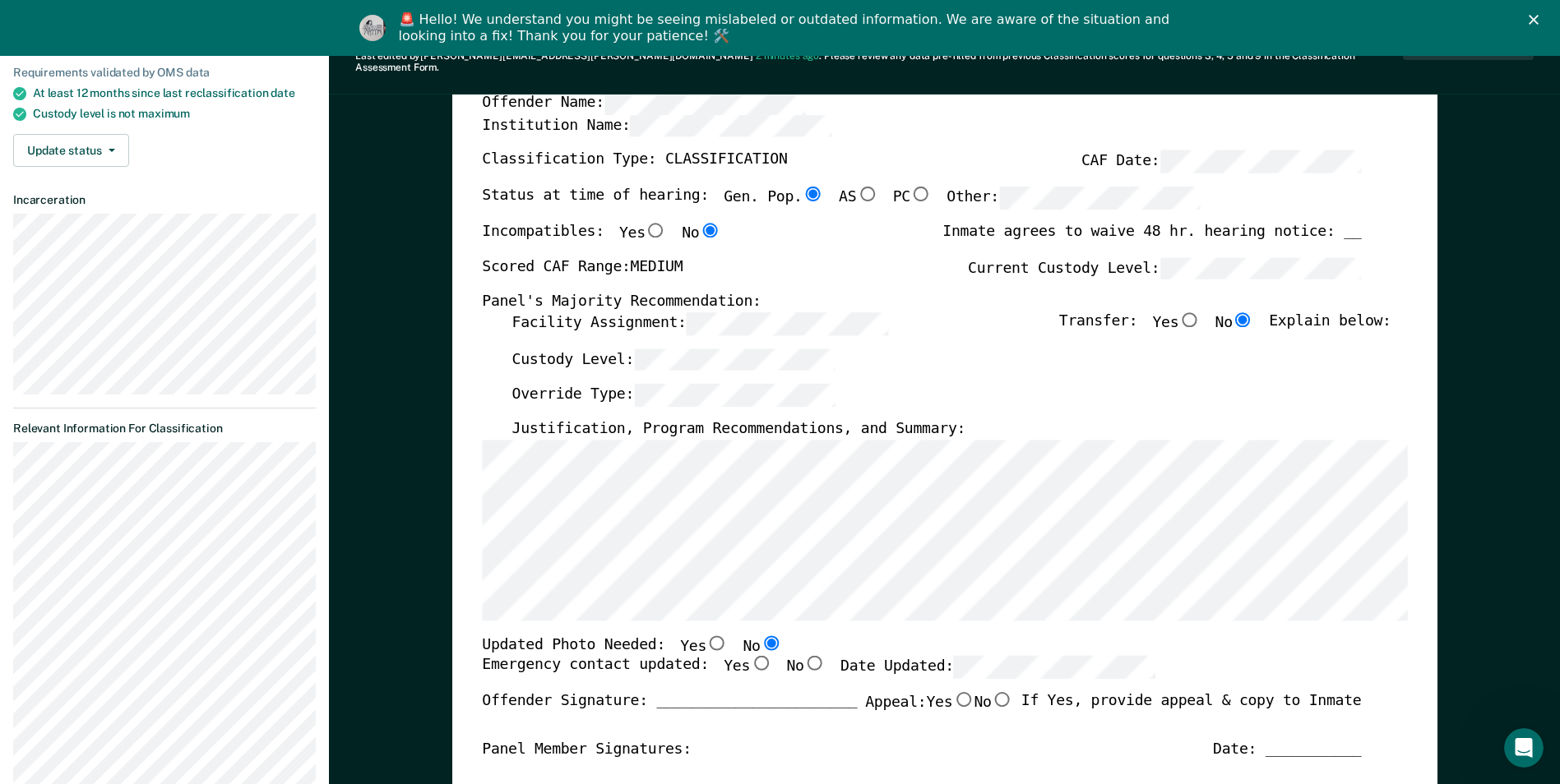
scroll to position [329, 0]
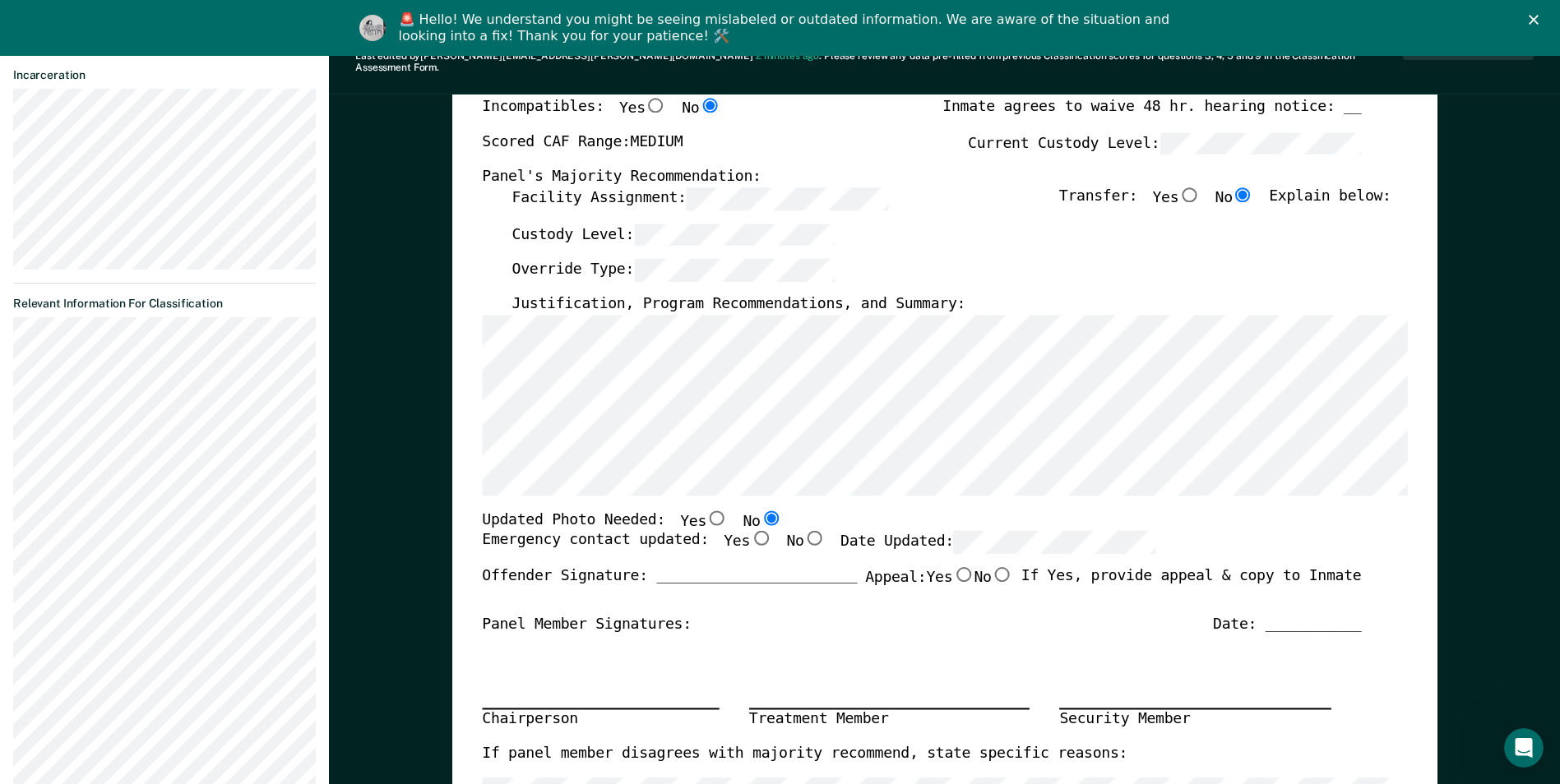
click at [750, 531] on input "Yes" at bounding box center [761, 539] width 22 height 15
type textarea "x"
radio input "true"
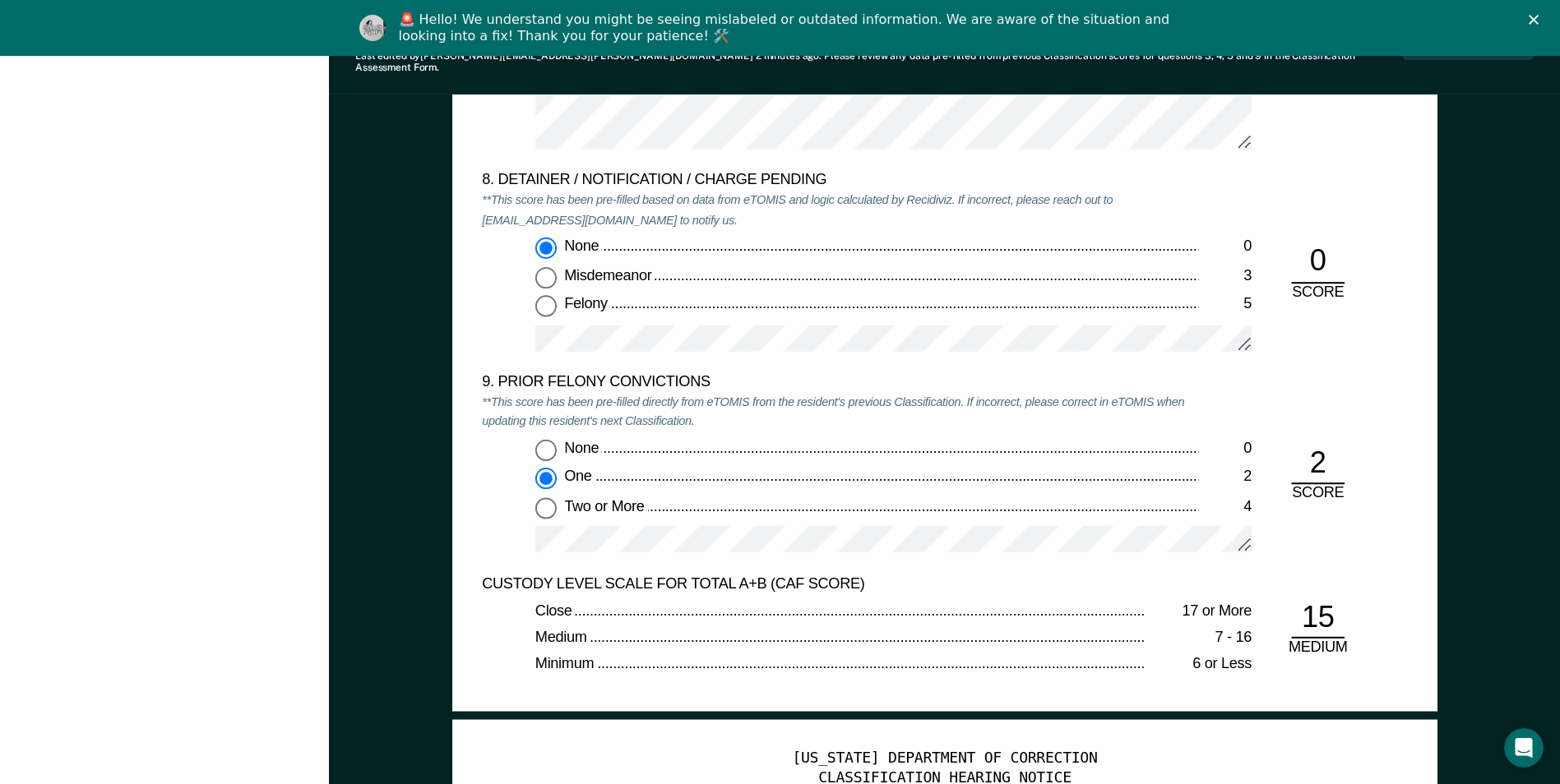
scroll to position [3617, 0]
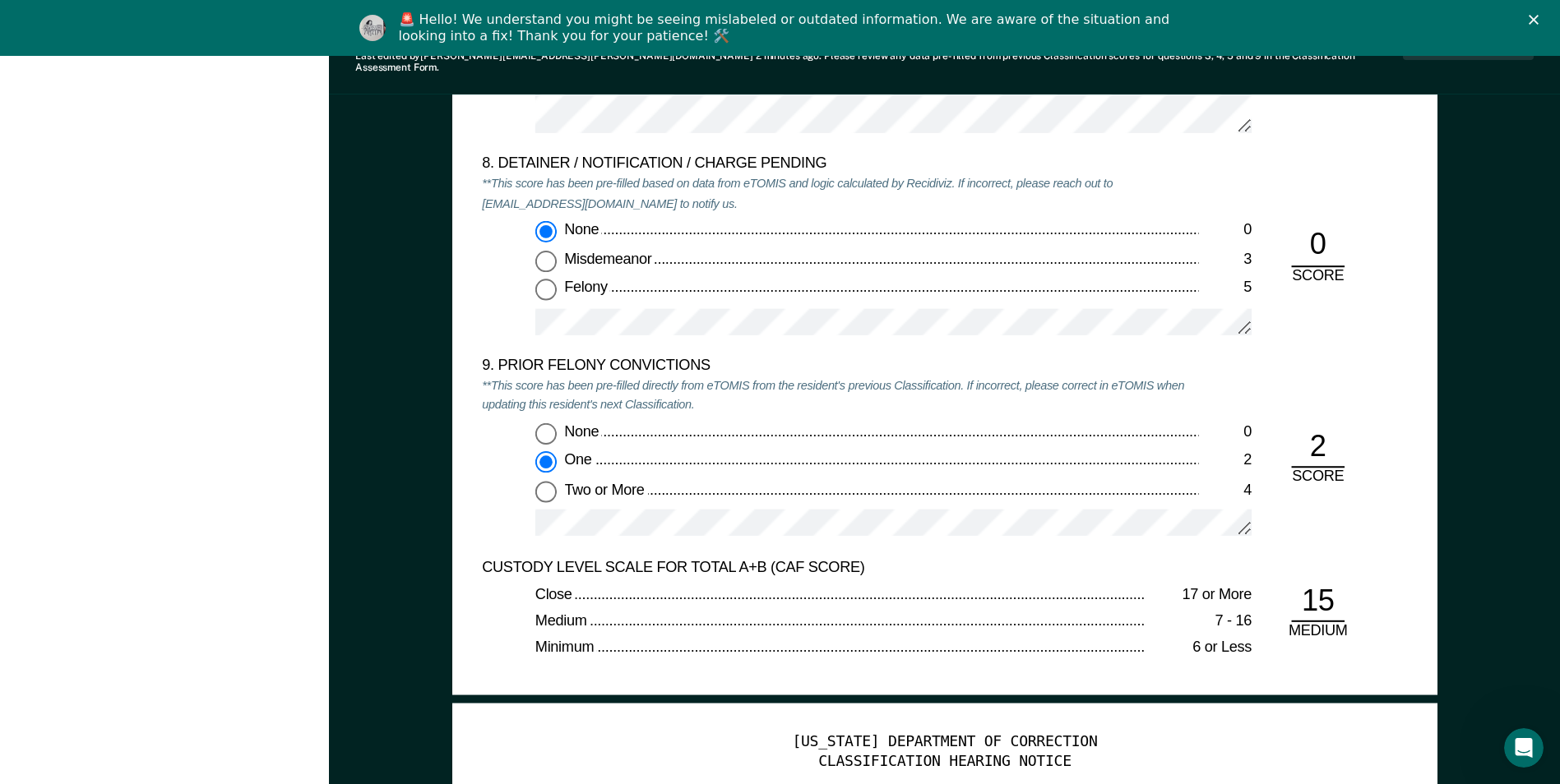
click at [543, 481] on input "Two or More 4" at bounding box center [546, 492] width 22 height 22
type textarea "x"
radio input "false"
radio input "true"
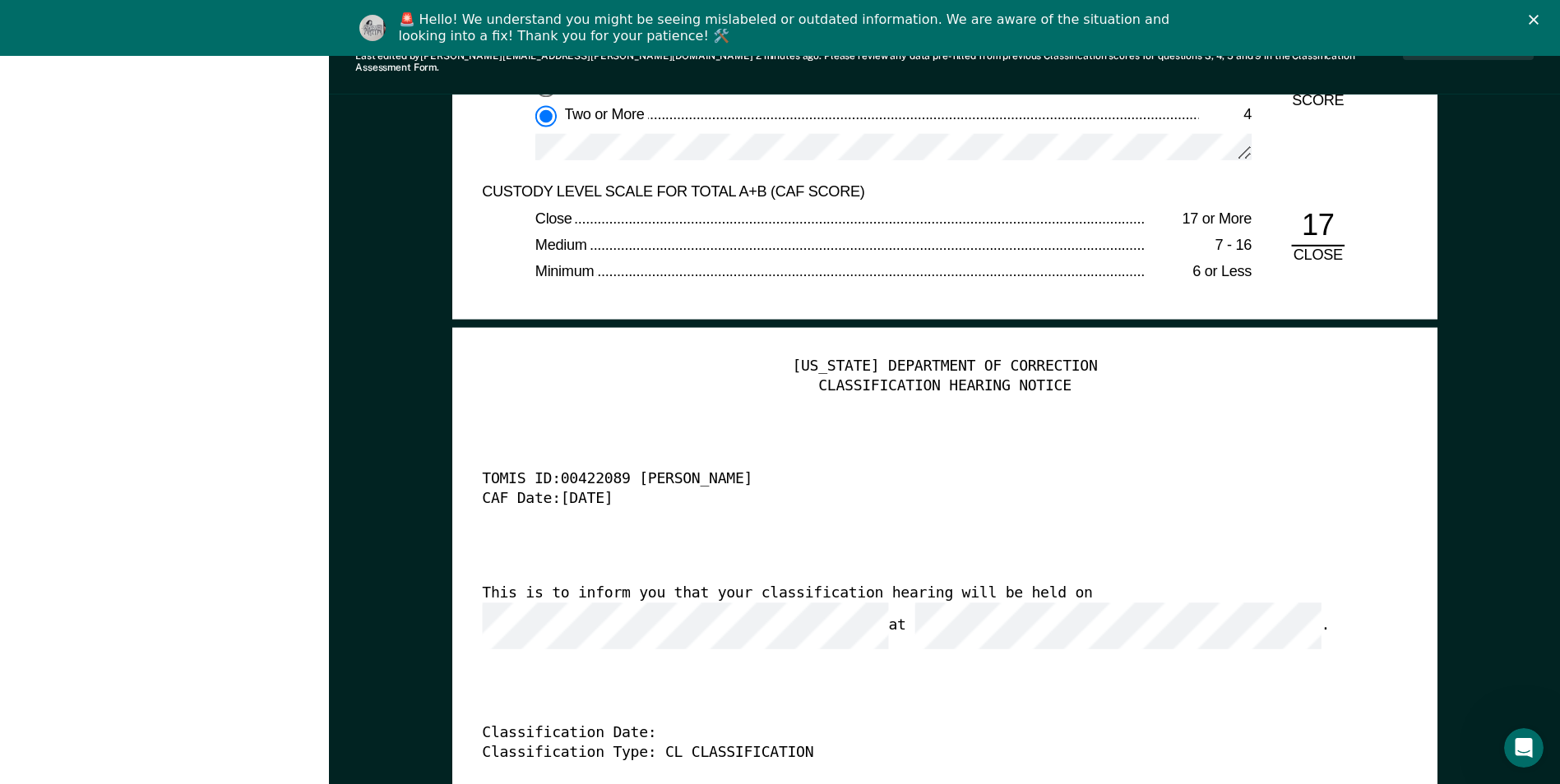
scroll to position [4028, 0]
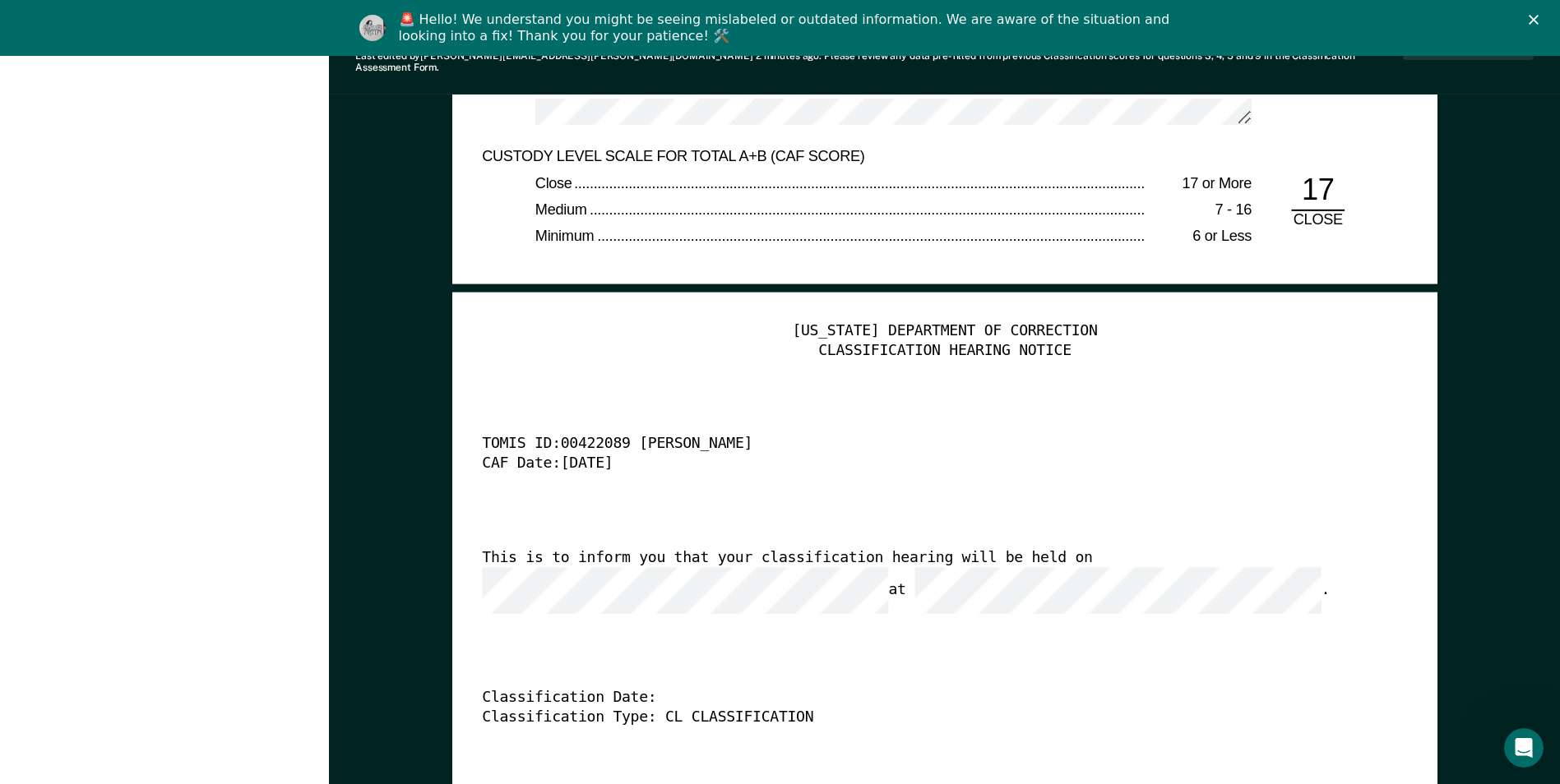
click at [1041, 549] on div "This is to inform you that your classification hearing will be held on at ." at bounding box center [921, 582] width 879 height 65
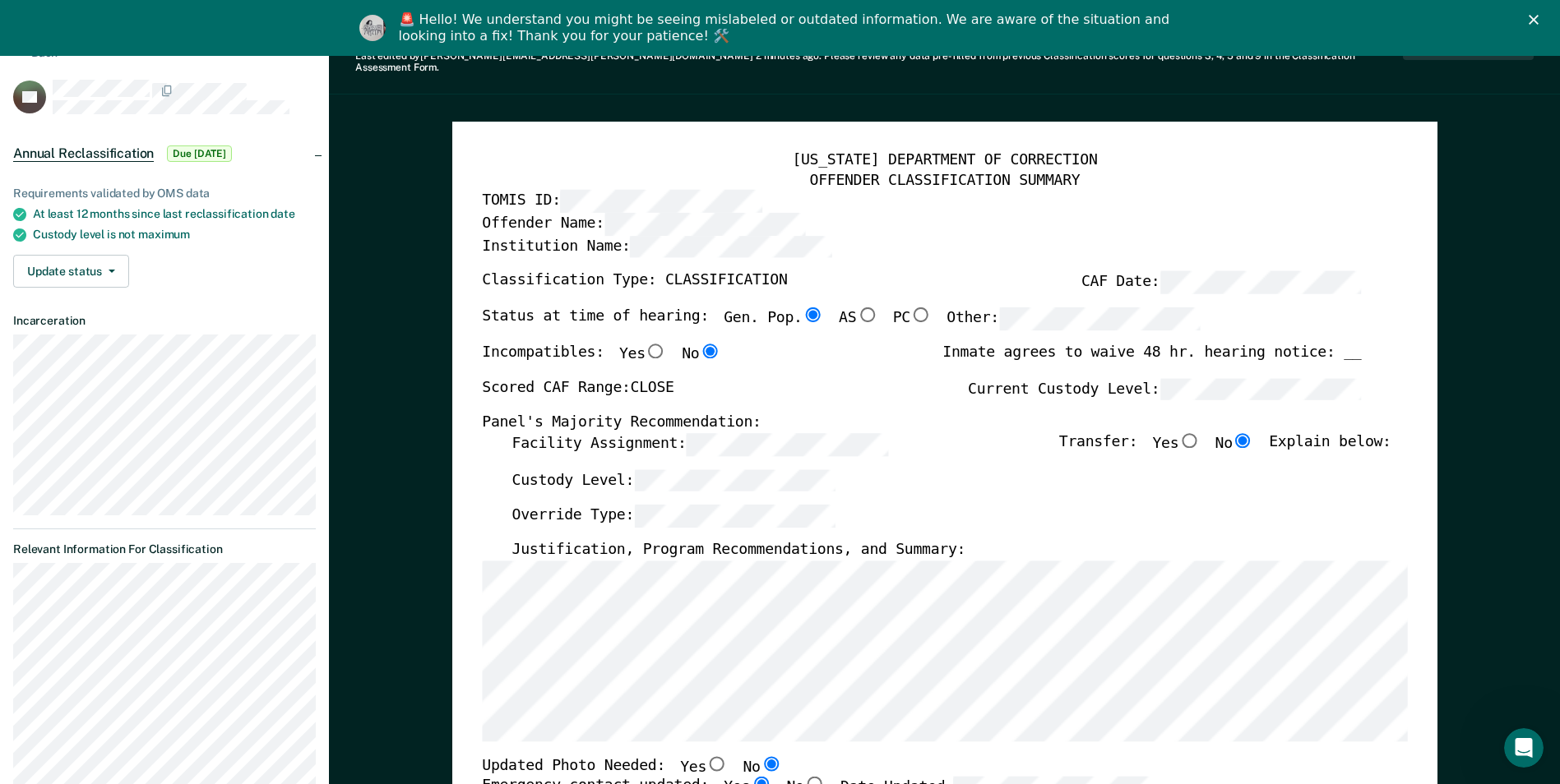
scroll to position [0, 0]
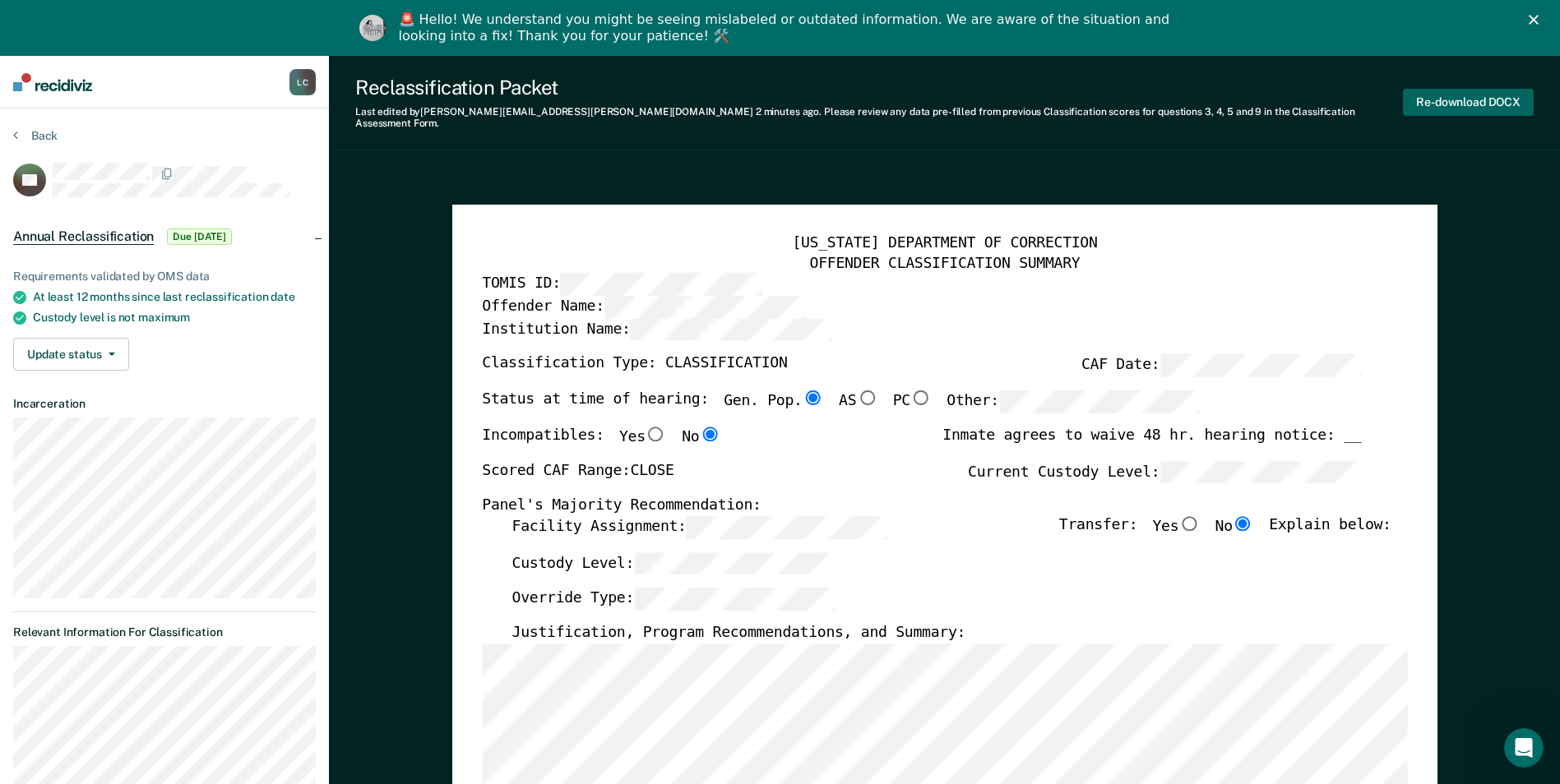
click at [1445, 94] on button "Re-download DOCX" at bounding box center [1468, 102] width 131 height 27
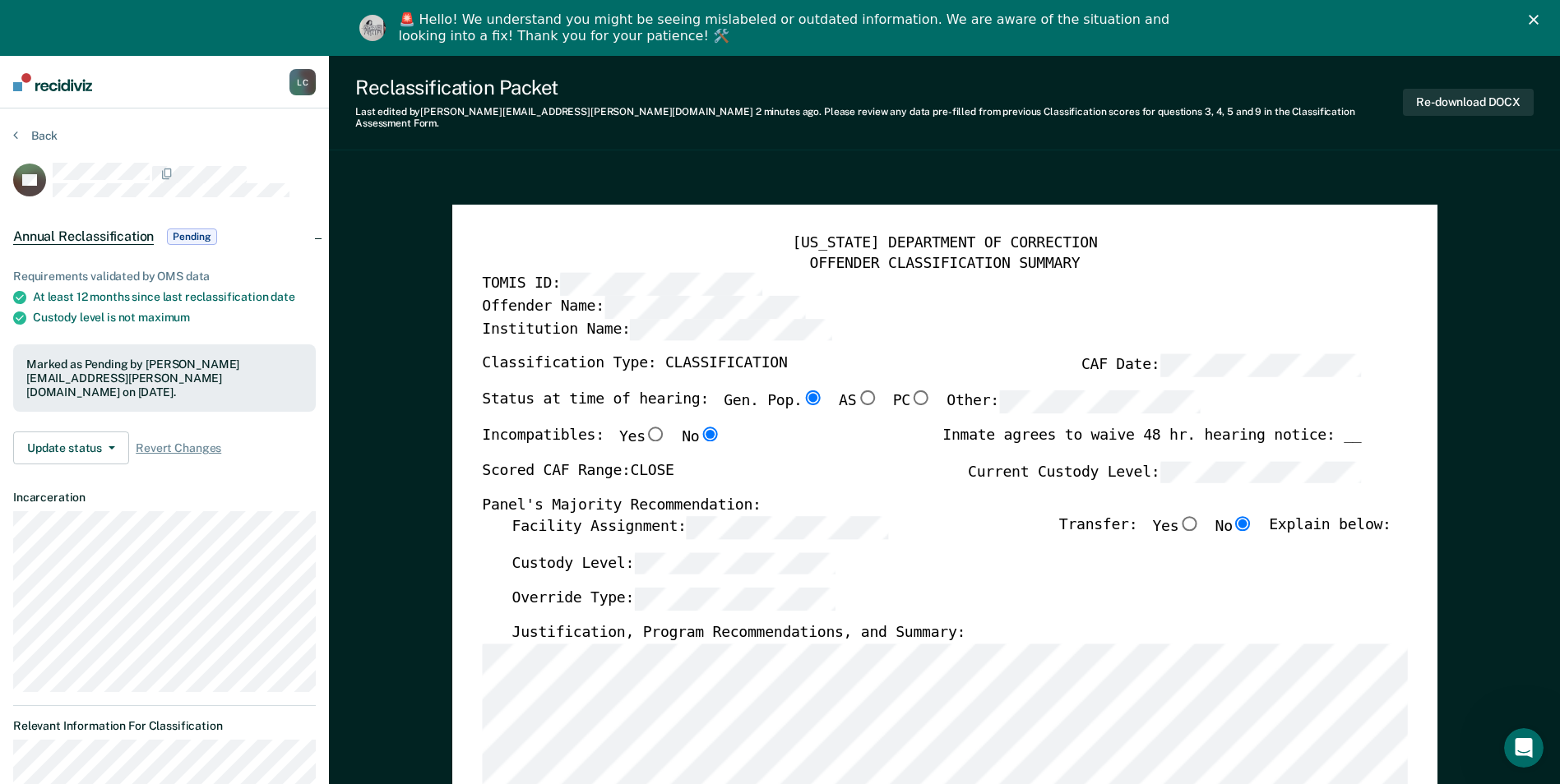
click at [612, 561] on label "Custody Level:" at bounding box center [673, 563] width 324 height 23
click at [1423, 92] on button "Re-download DOCX" at bounding box center [1468, 102] width 131 height 27
click at [42, 136] on button "Back" at bounding box center [35, 136] width 44 height 15
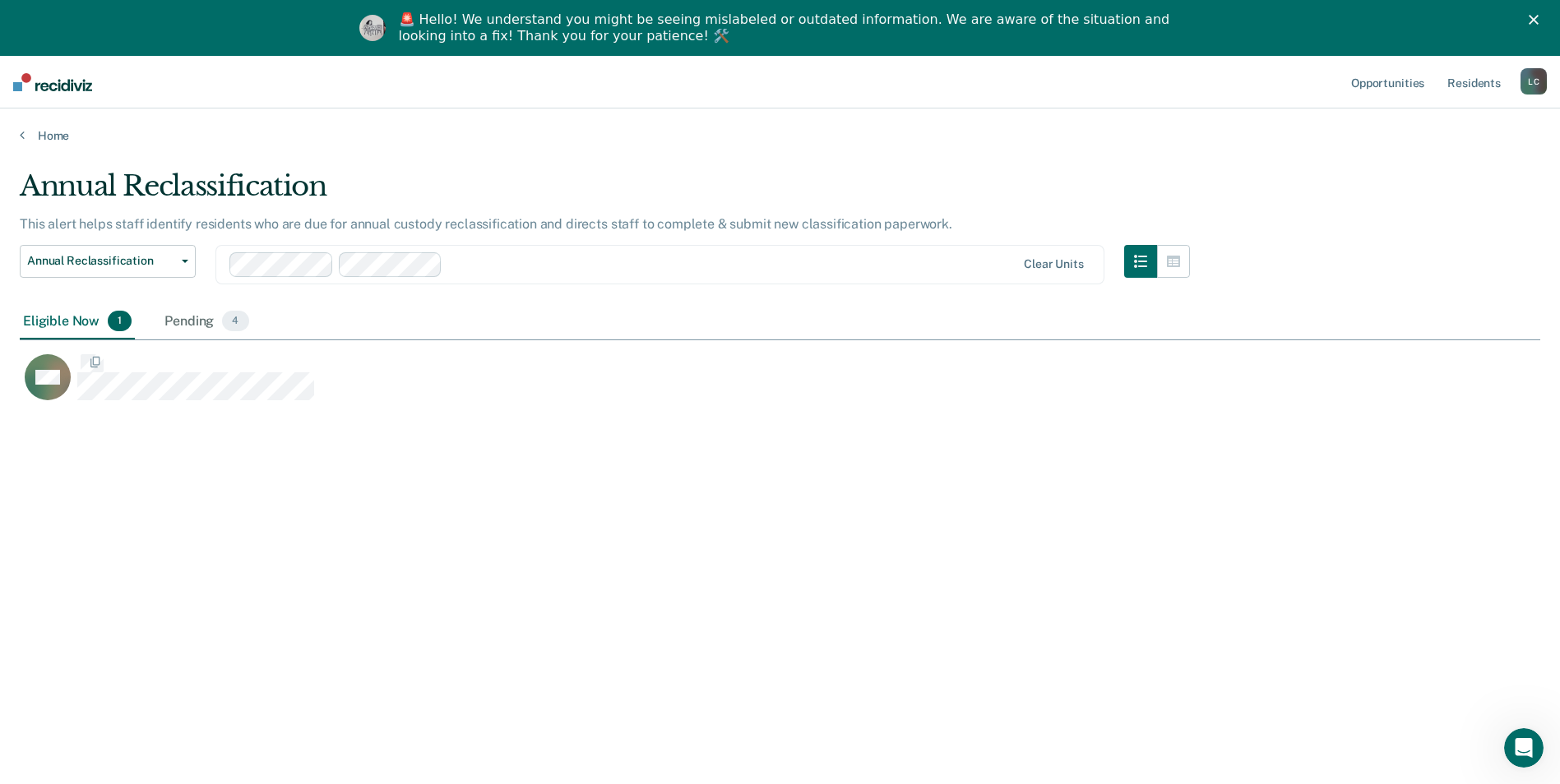
scroll to position [535, 1508]
click at [184, 321] on div "Pending 4" at bounding box center [206, 322] width 90 height 36
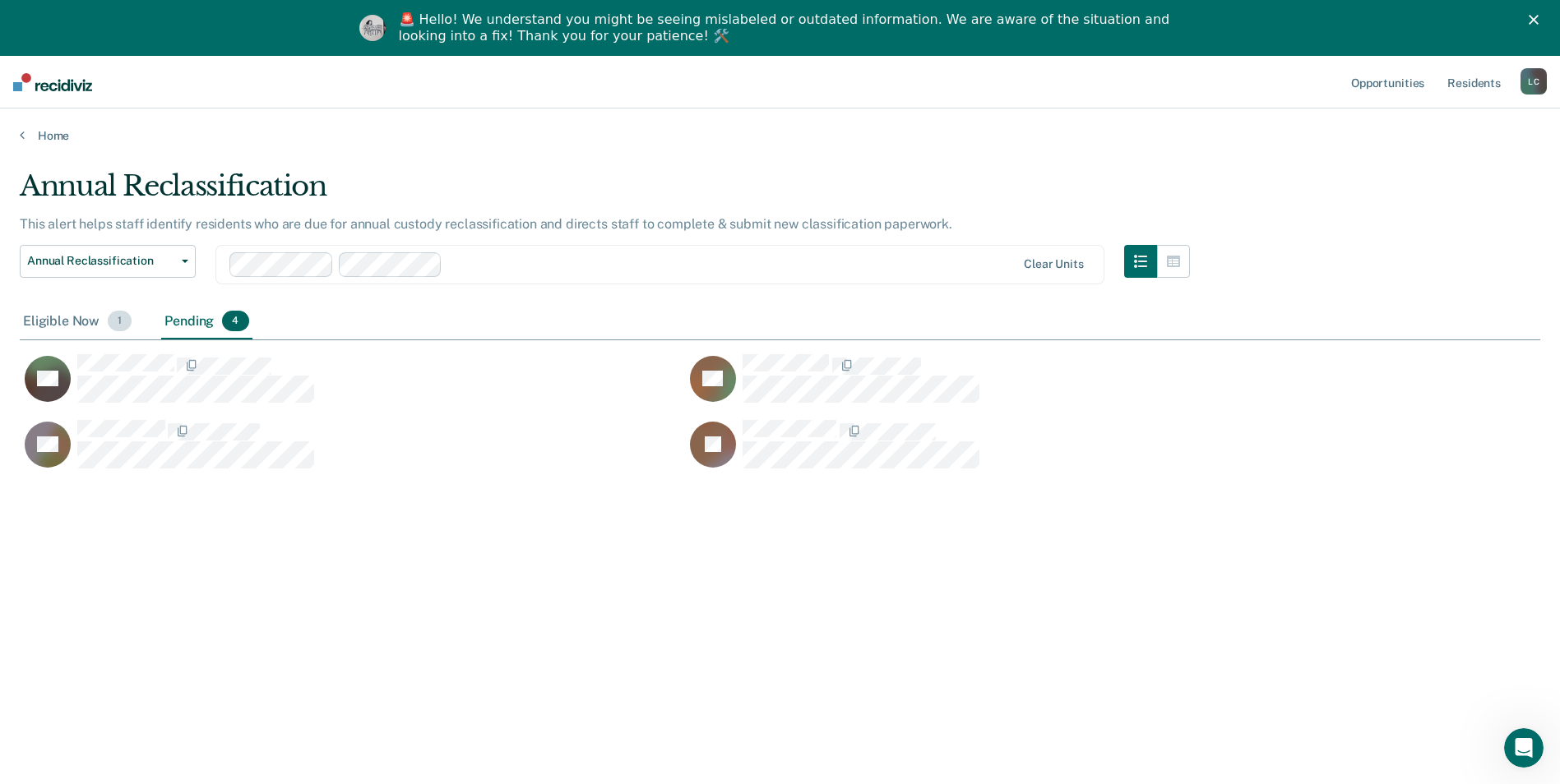
click at [65, 318] on div "Eligible Now 1" at bounding box center [77, 322] width 115 height 36
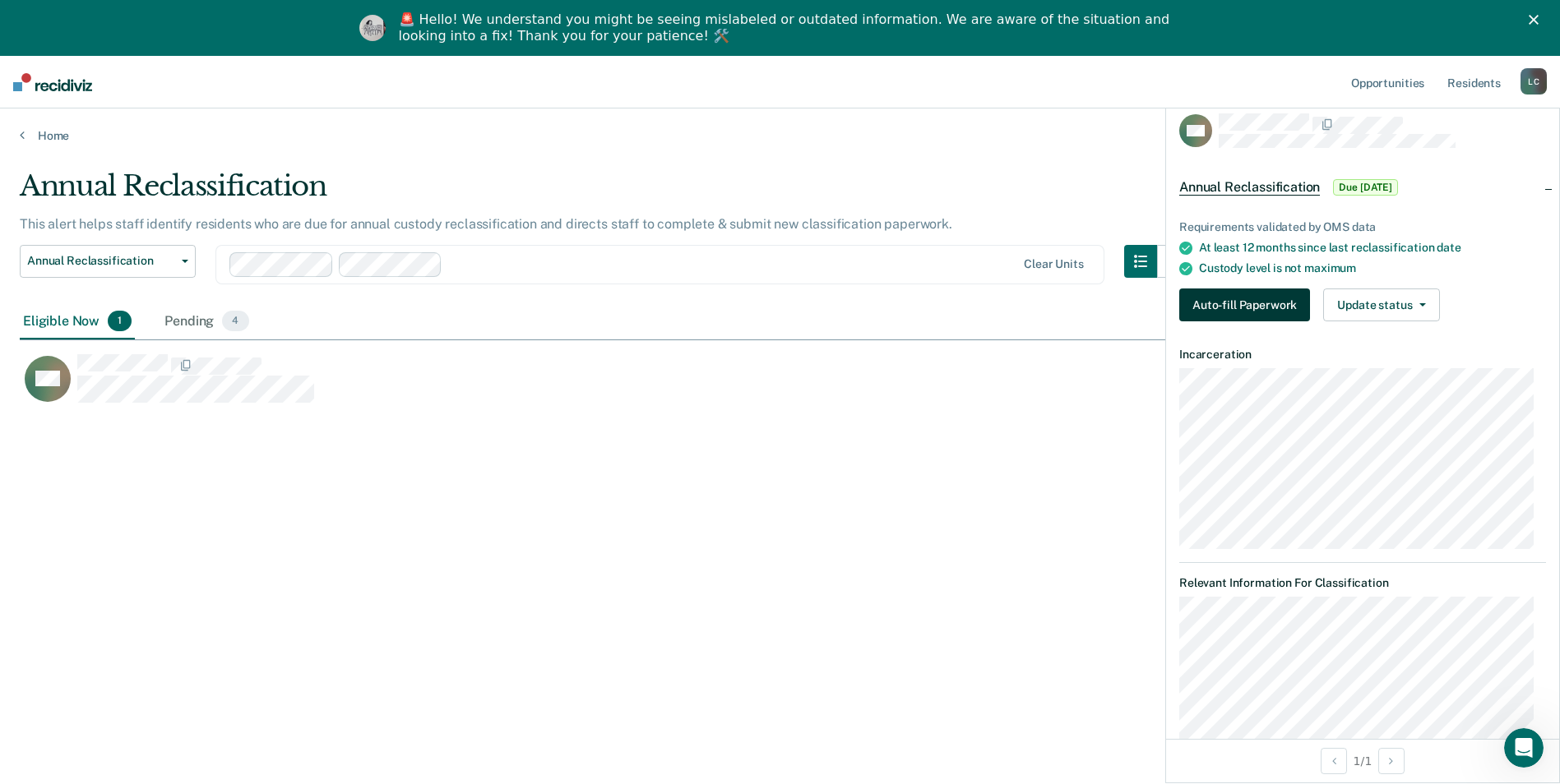
click at [1226, 305] on button "Auto-fill Paperwork" at bounding box center [1244, 304] width 131 height 33
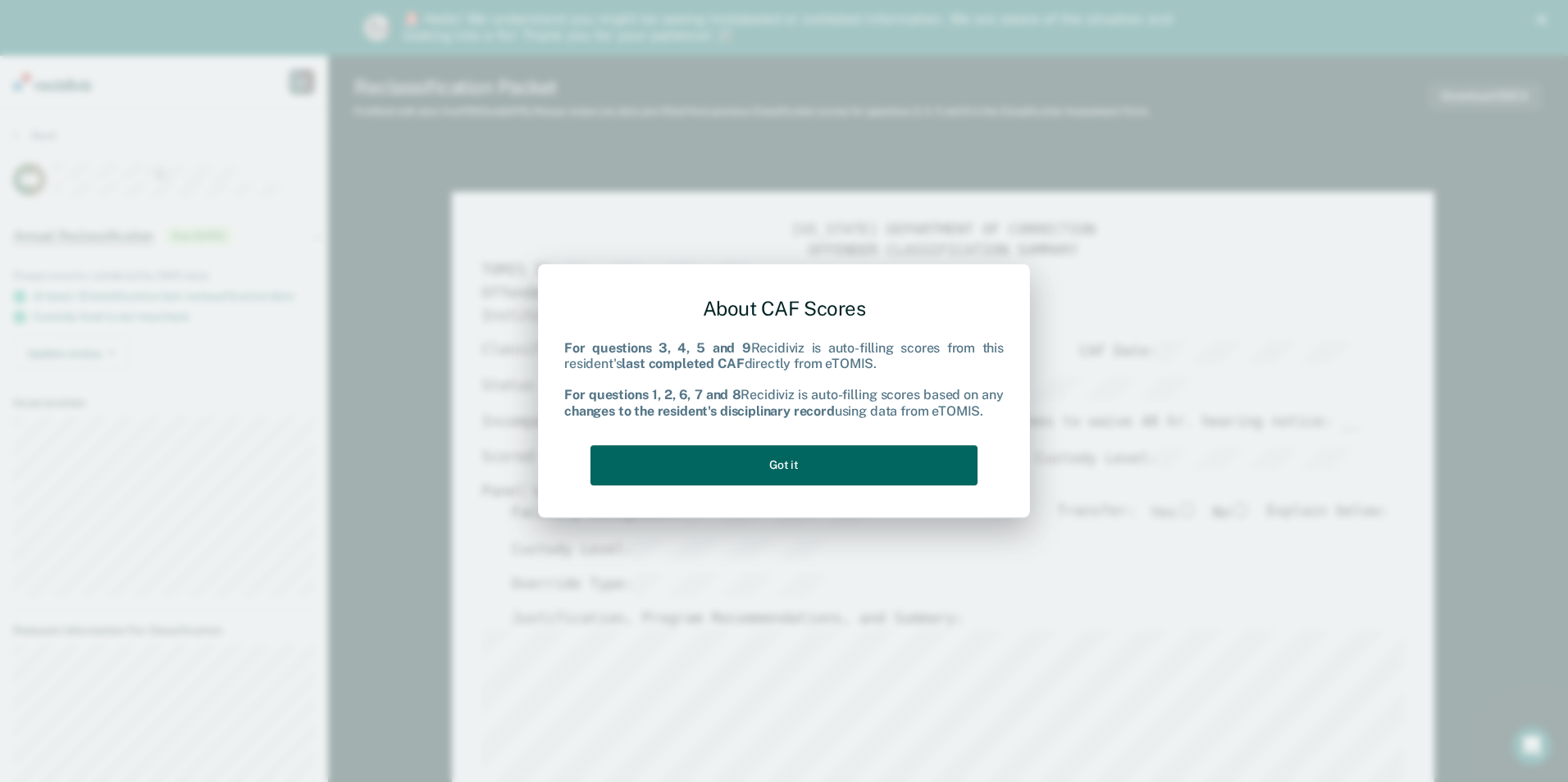
click at [764, 469] on button "Got it" at bounding box center [784, 465] width 387 height 40
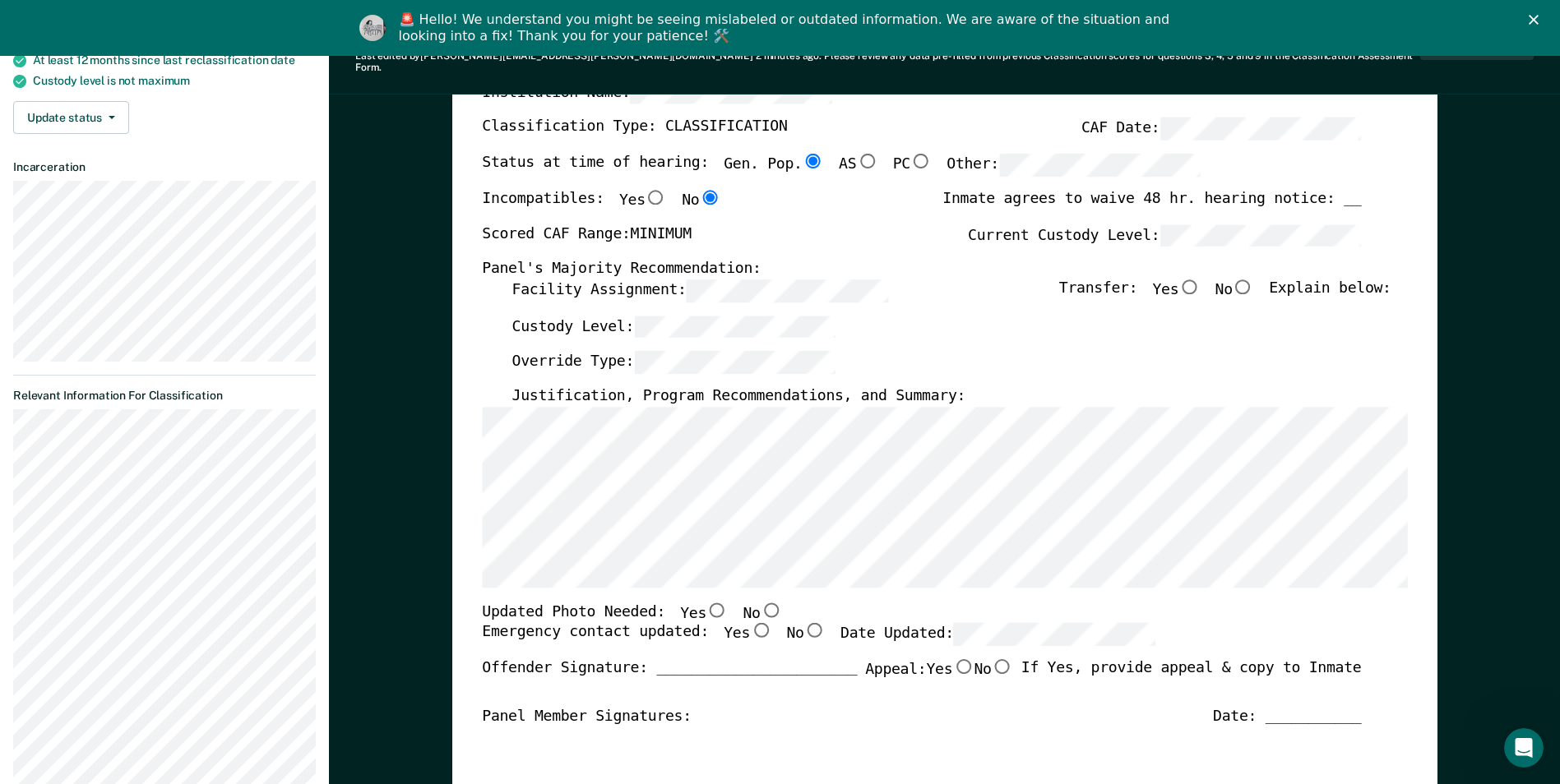
scroll to position [246, 0]
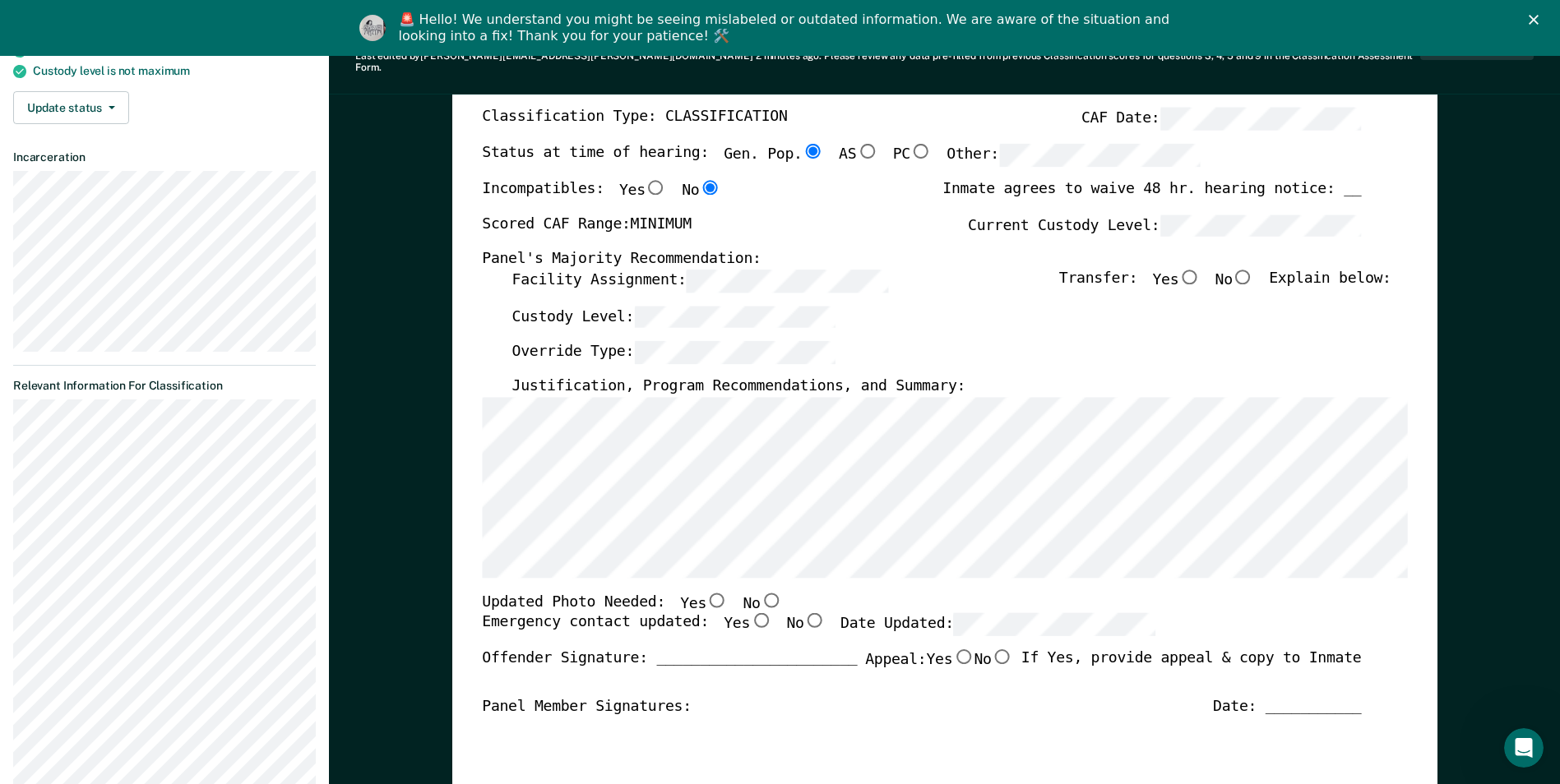
click at [760, 592] on input "No" at bounding box center [771, 600] width 22 height 15
type textarea "x"
radio input "true"
click at [750, 613] on input "Yes" at bounding box center [761, 621] width 22 height 15
type textarea "x"
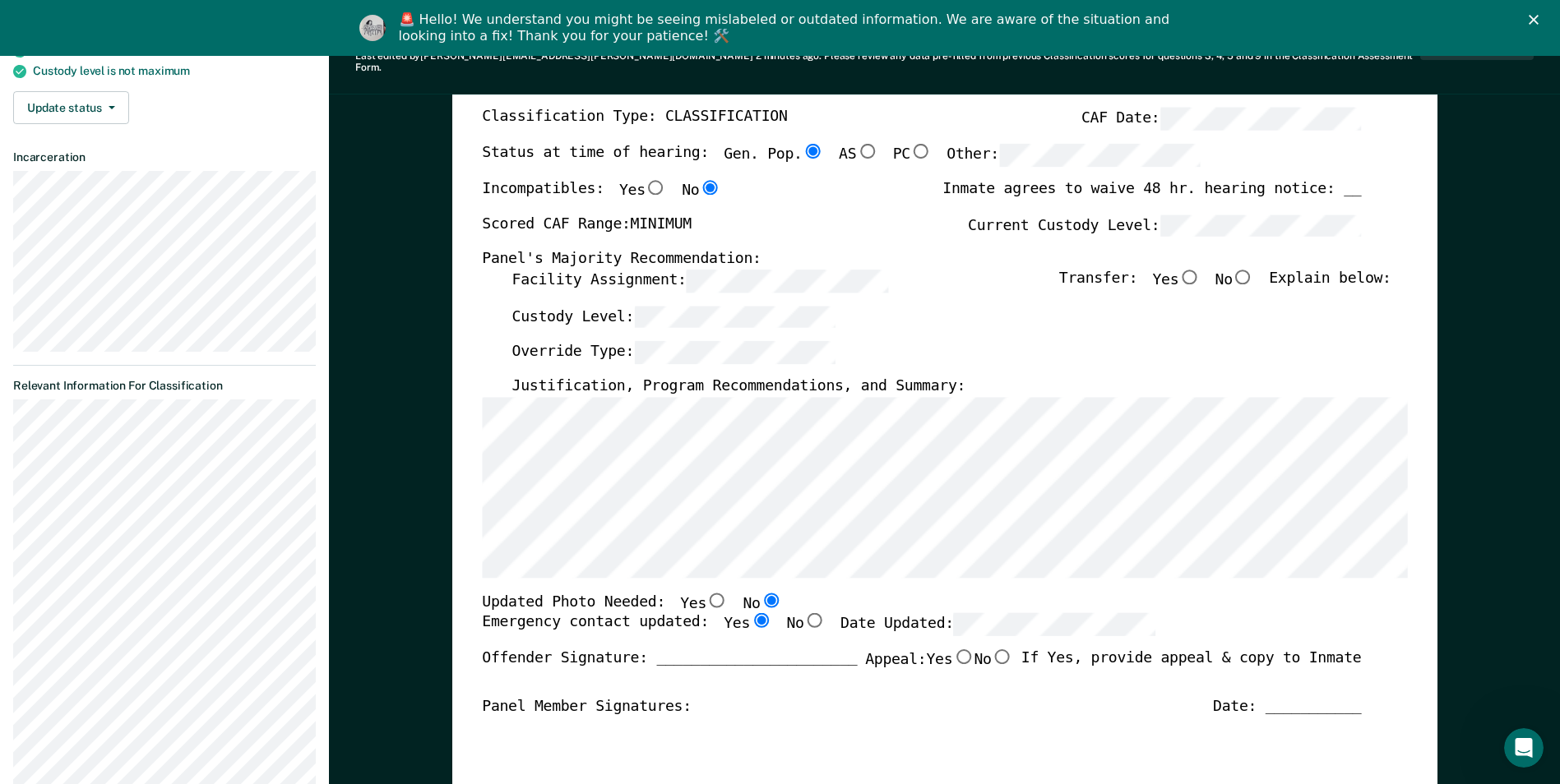
radio input "true"
type textarea "x"
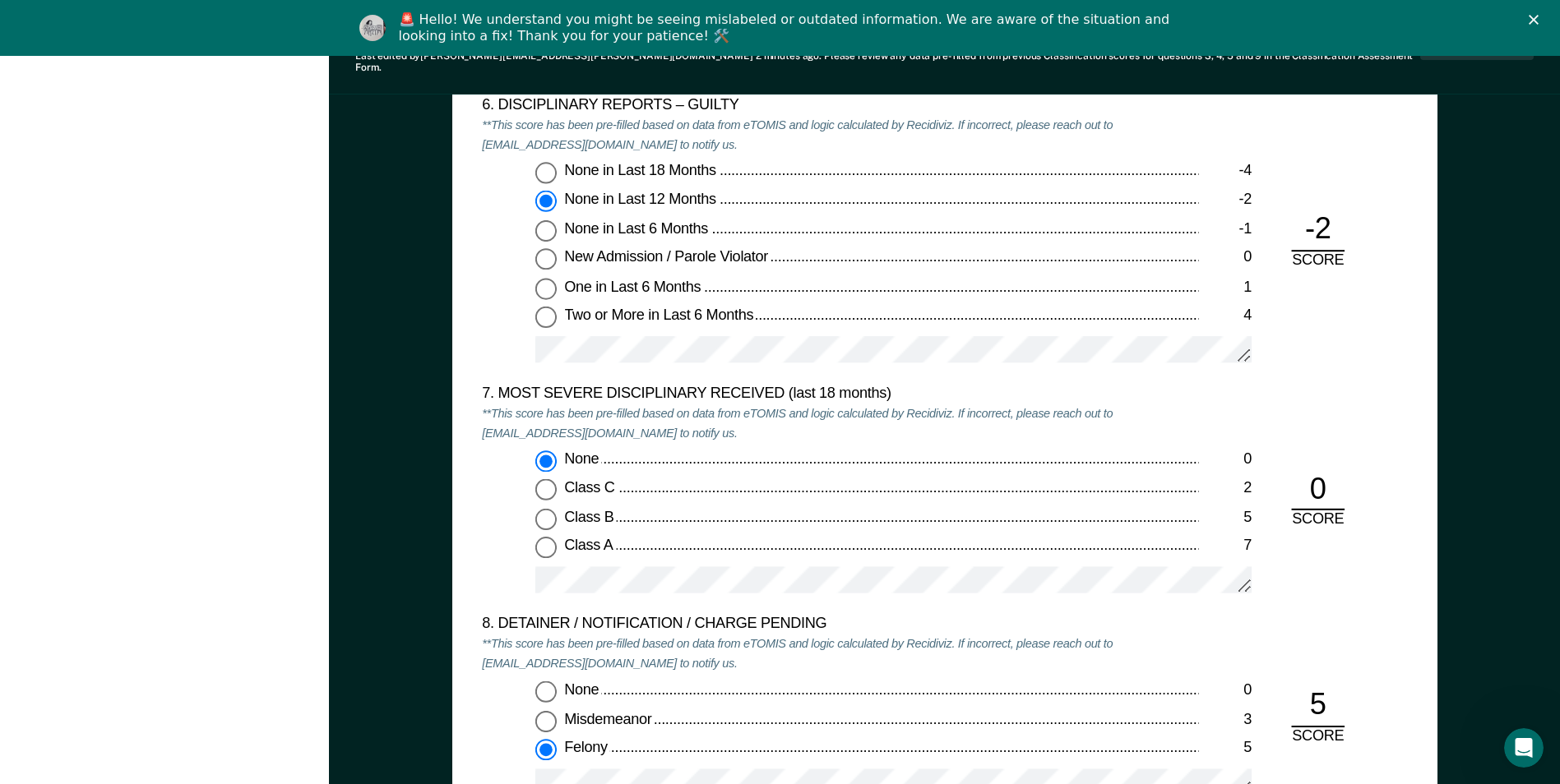
scroll to position [3041, 0]
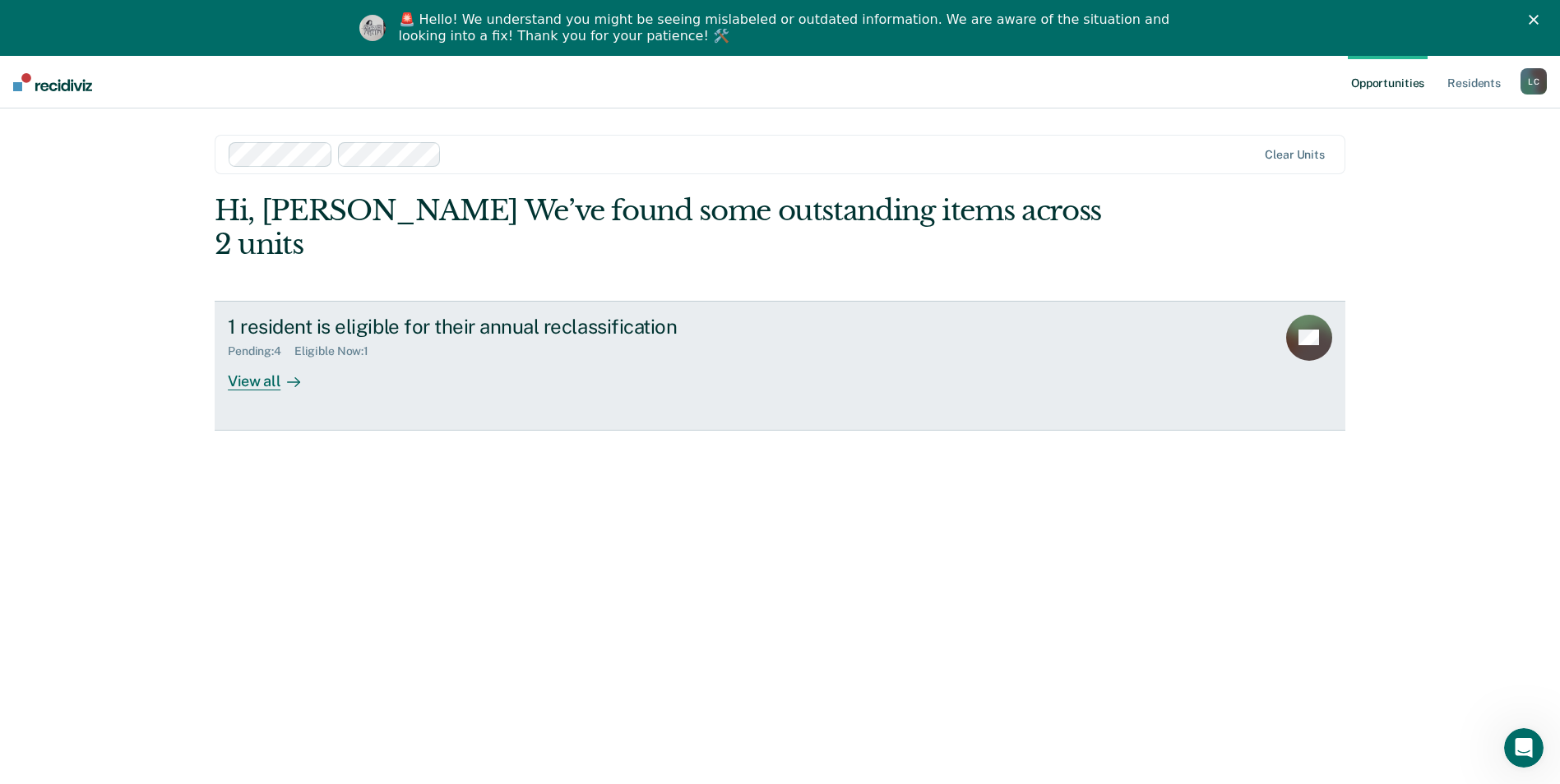
click at [250, 358] on div "View all" at bounding box center [274, 374] width 92 height 32
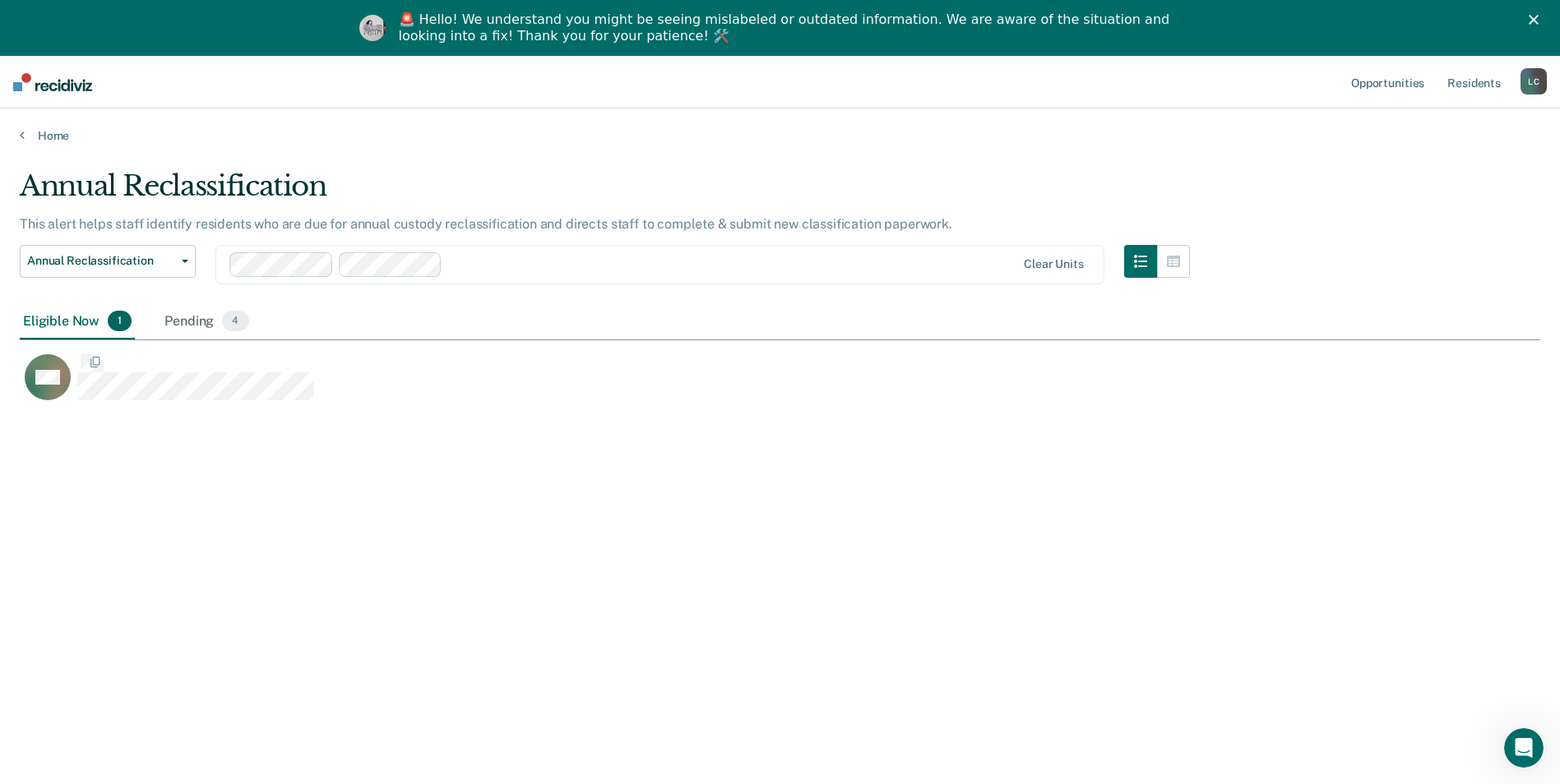
scroll to position [535, 1508]
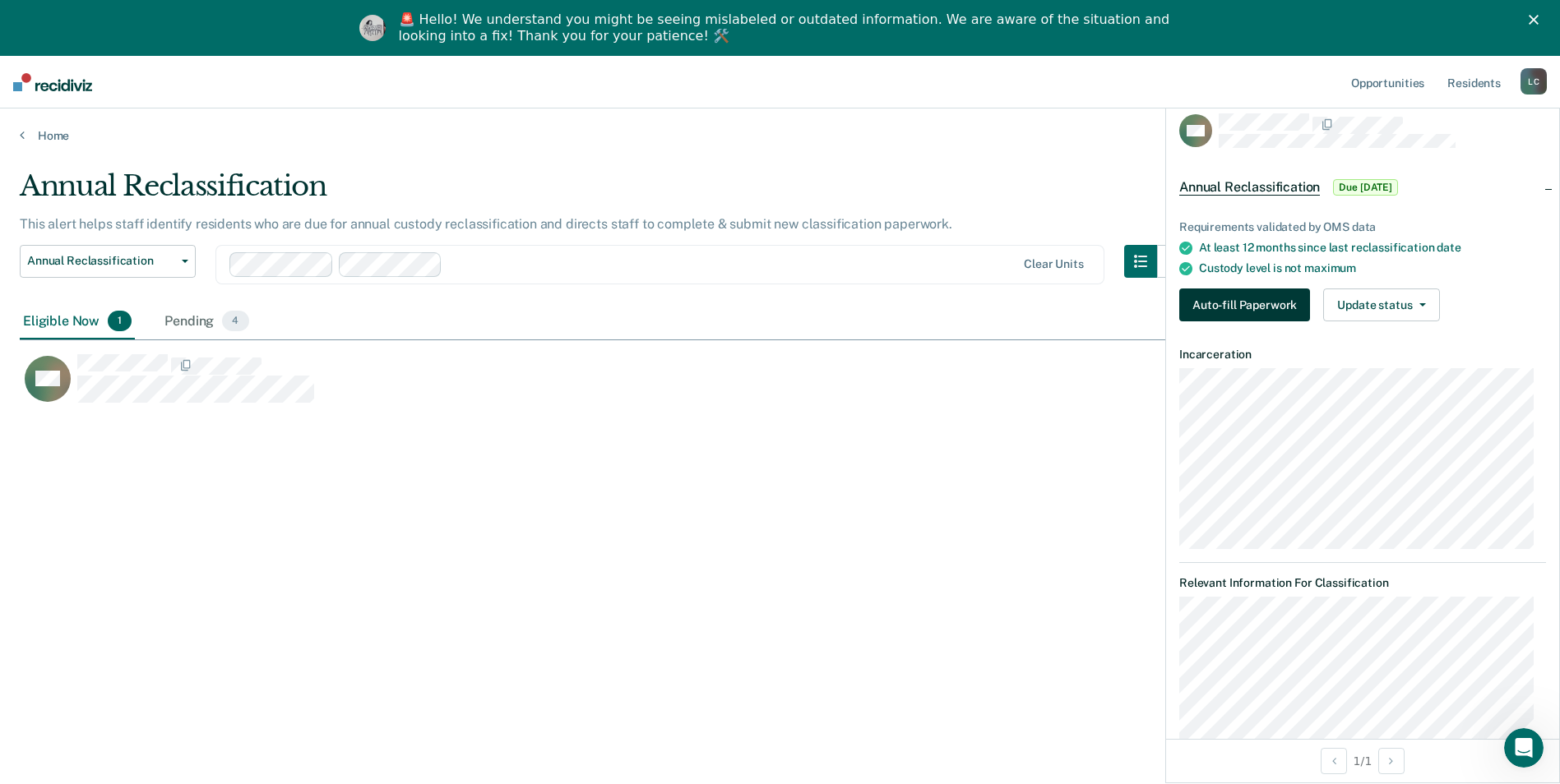
click at [1232, 298] on button "Auto-fill Paperwork" at bounding box center [1244, 304] width 131 height 33
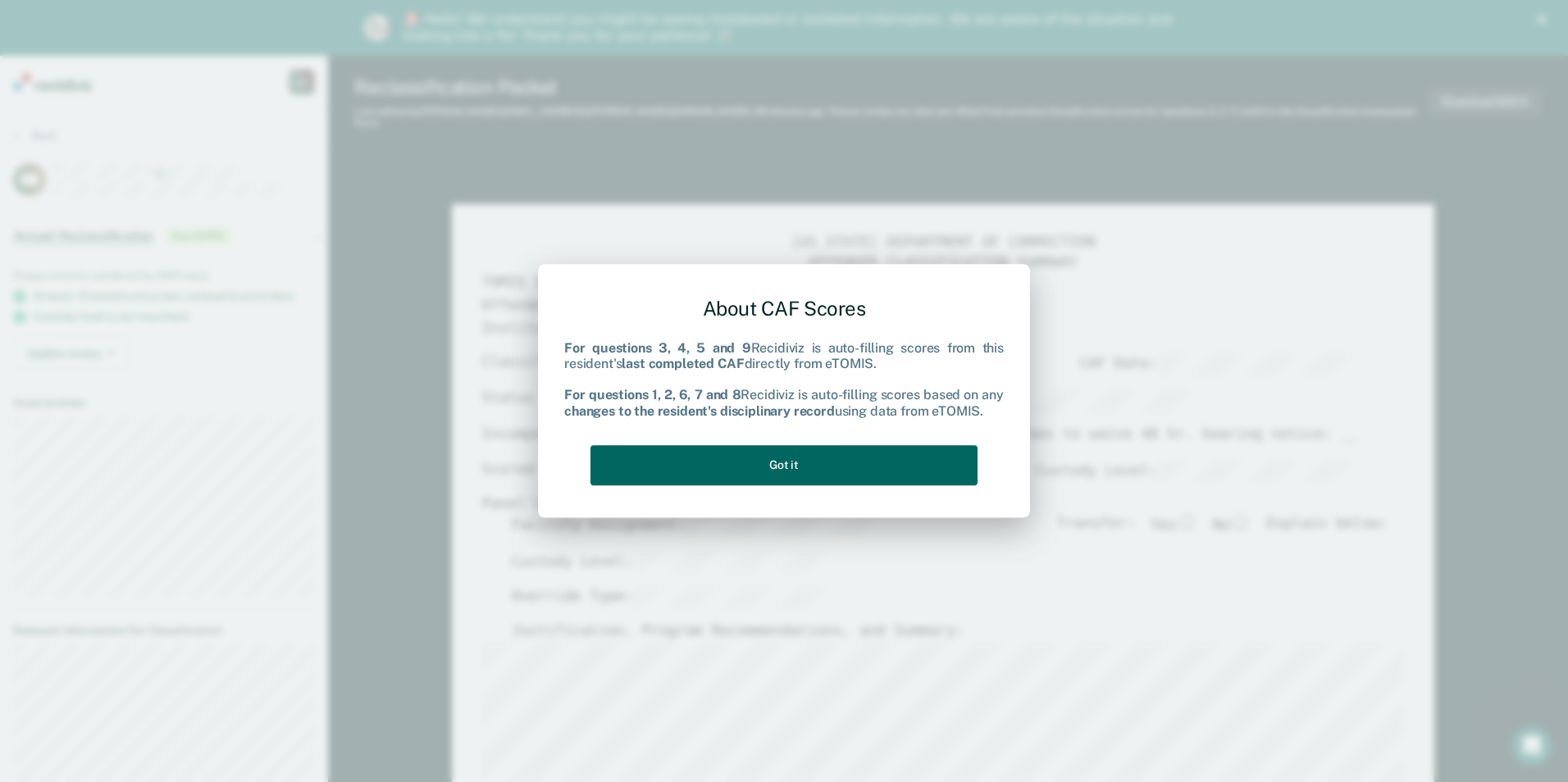
click at [777, 460] on button "Got it" at bounding box center [784, 465] width 387 height 40
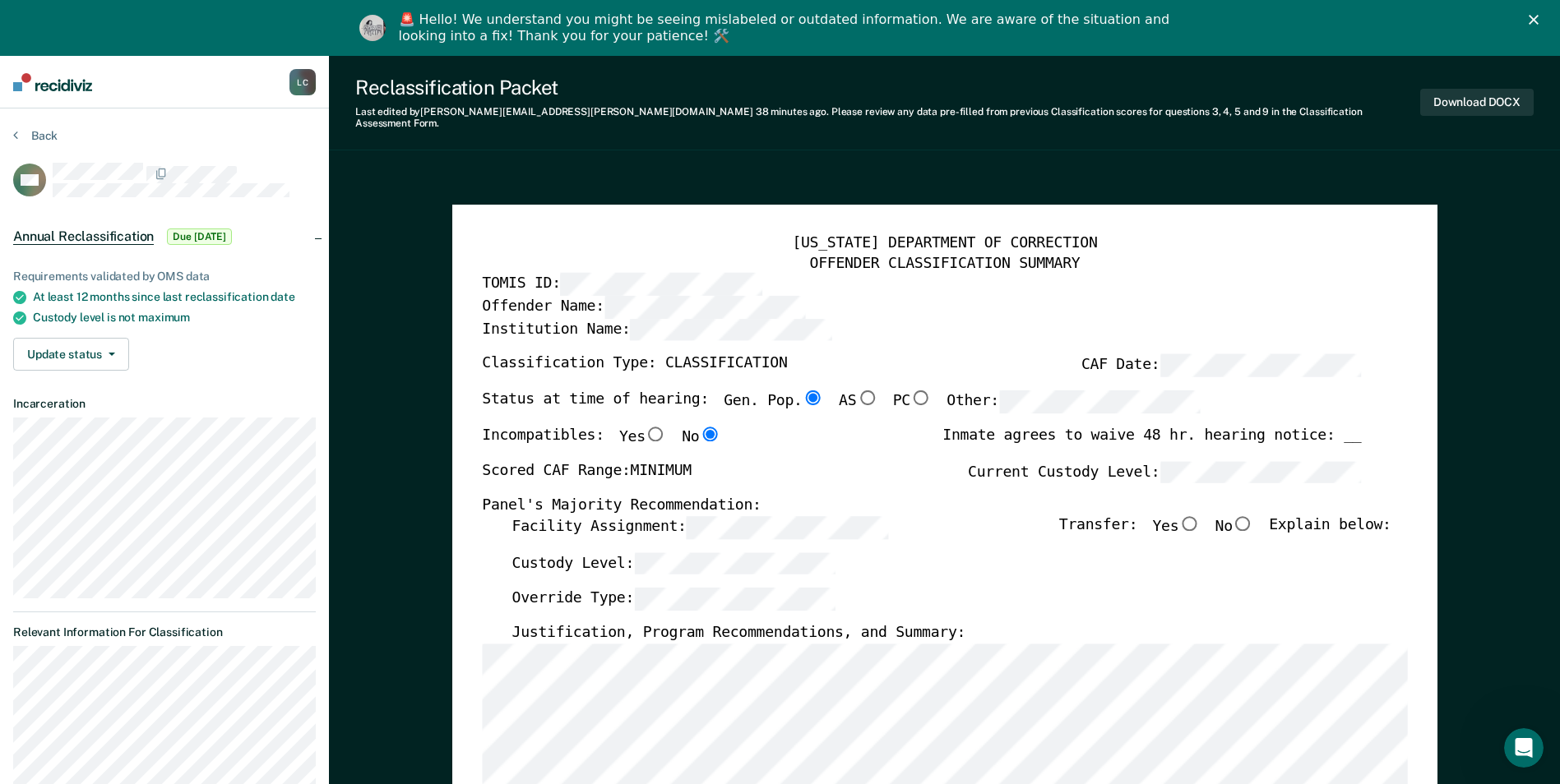
click at [1250, 515] on input "No" at bounding box center [1243, 523] width 22 height 15
type textarea "x"
radio input "true"
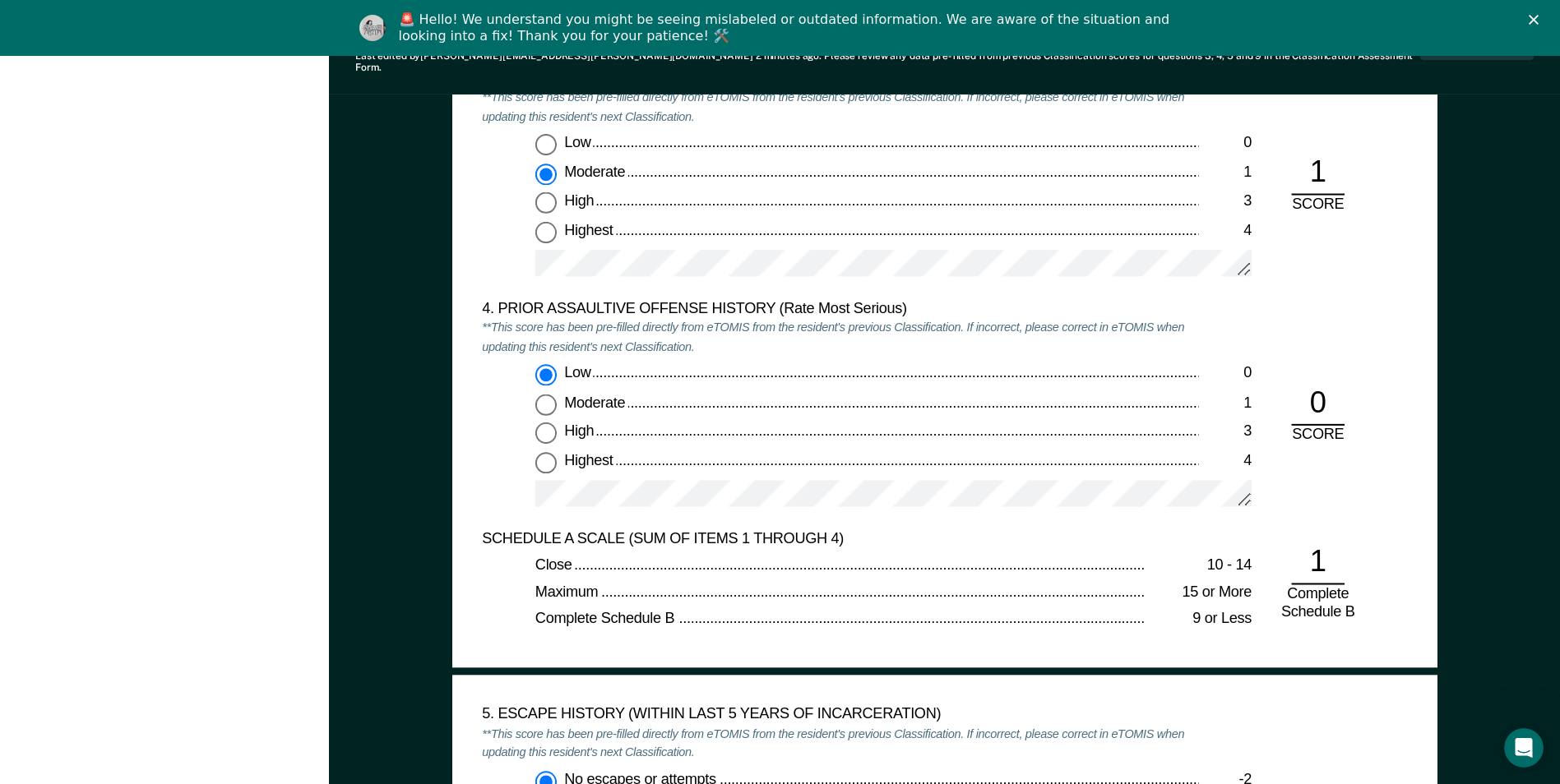
scroll to position [2138, 0]
click at [621, 272] on div at bounding box center [893, 271] width 716 height 41
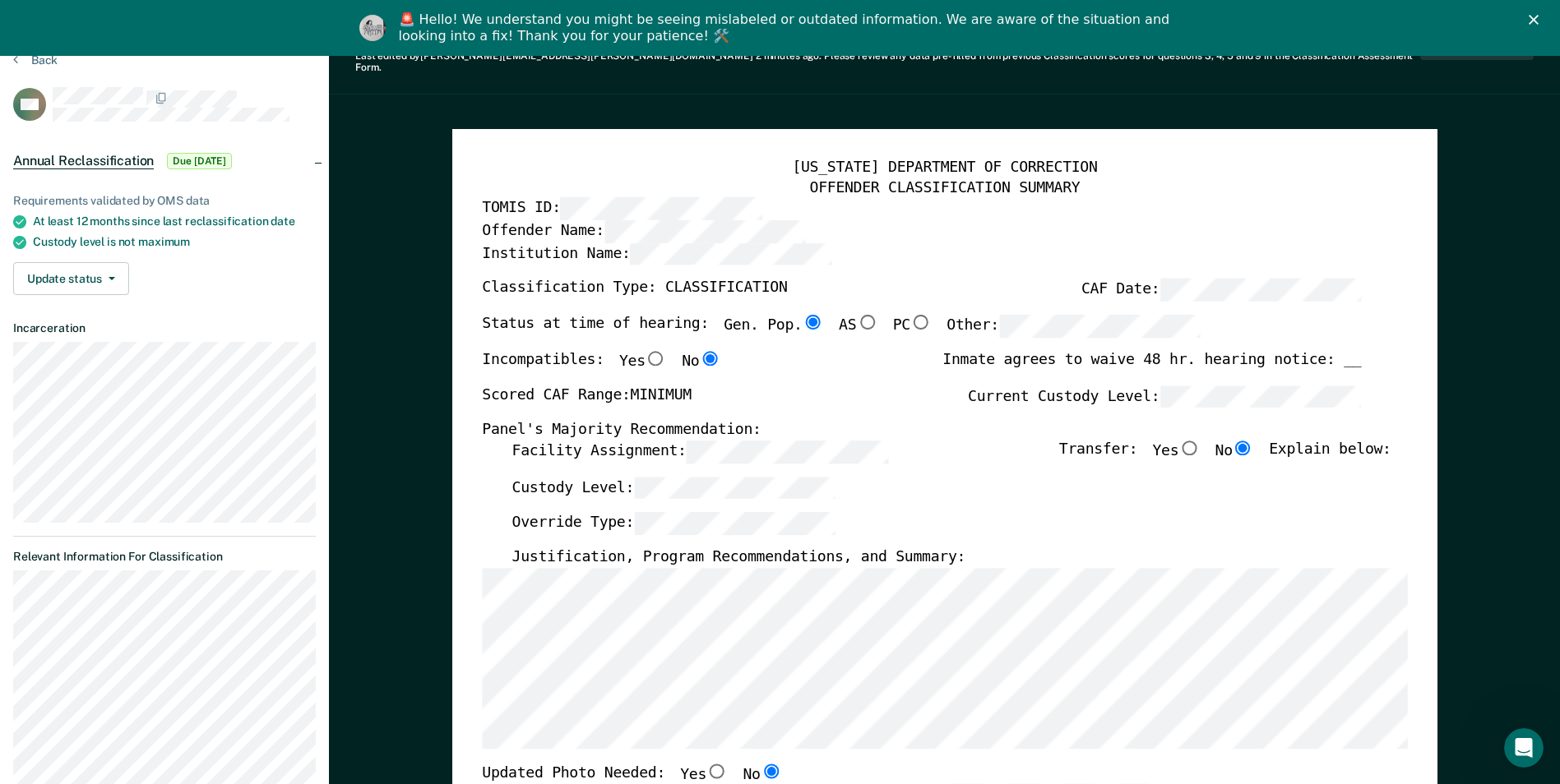
scroll to position [0, 0]
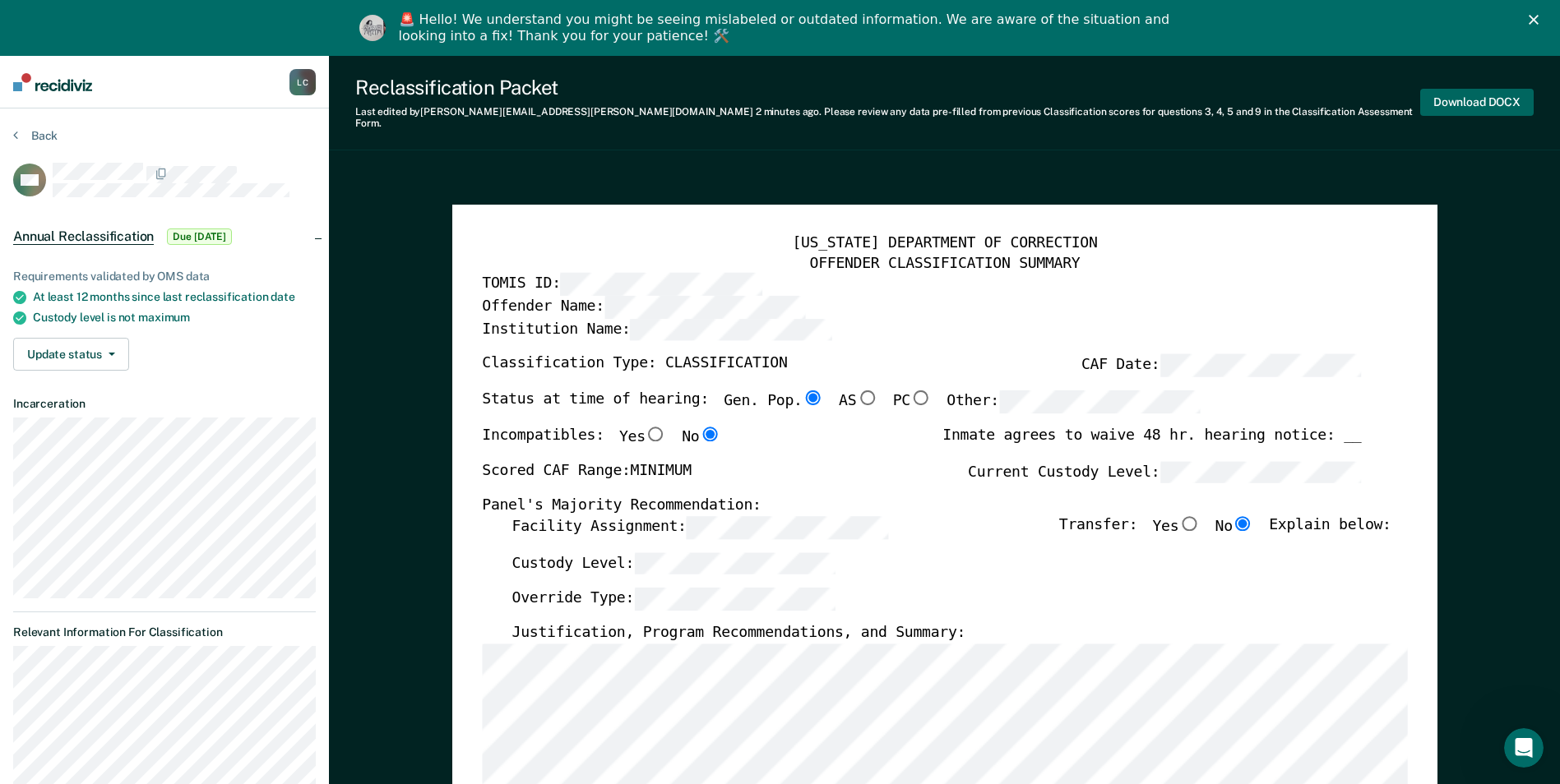
click at [1491, 96] on button "Download DOCX" at bounding box center [1476, 102] width 113 height 27
type textarea "x"
